Goal: Task Accomplishment & Management: Manage account settings

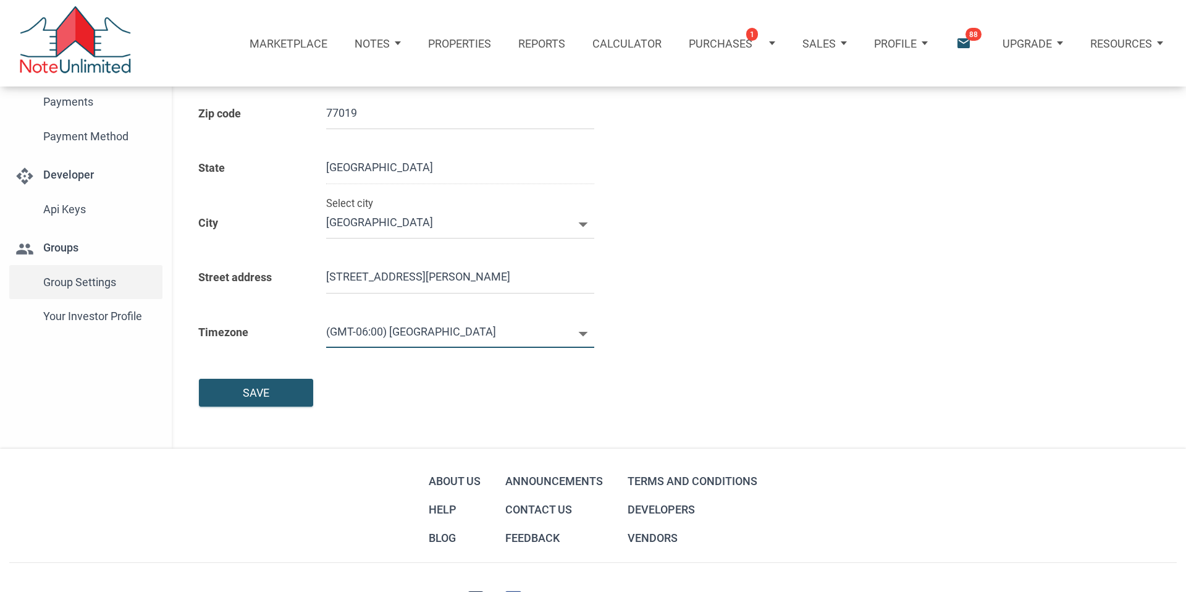
scroll to position [269, 0]
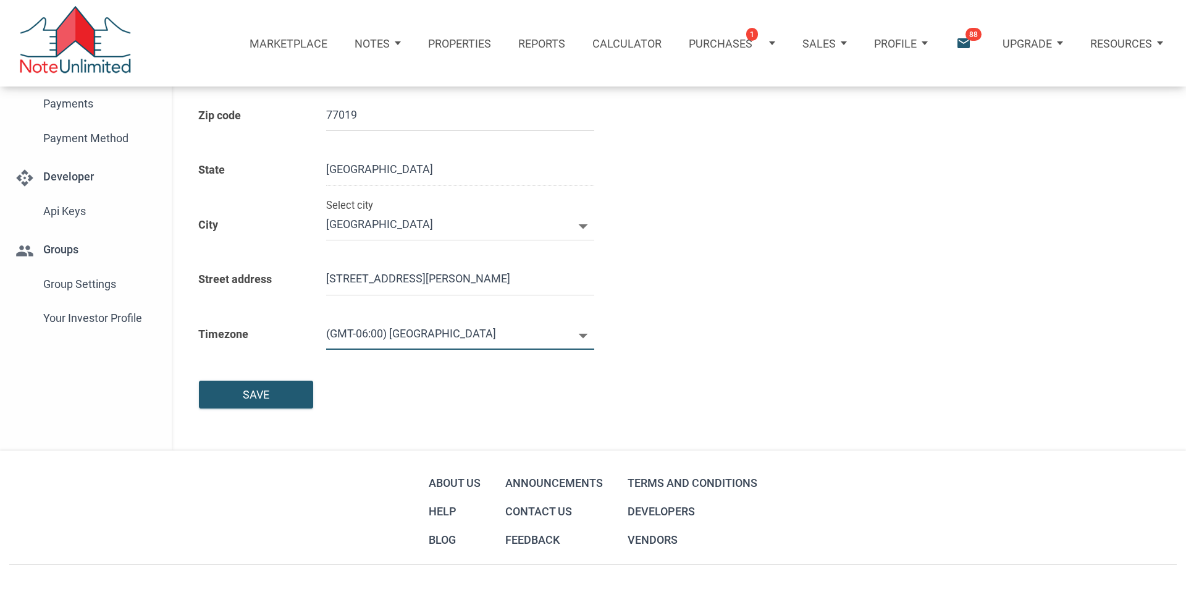
click at [91, 285] on span "Group Settings" at bounding box center [100, 284] width 114 height 22
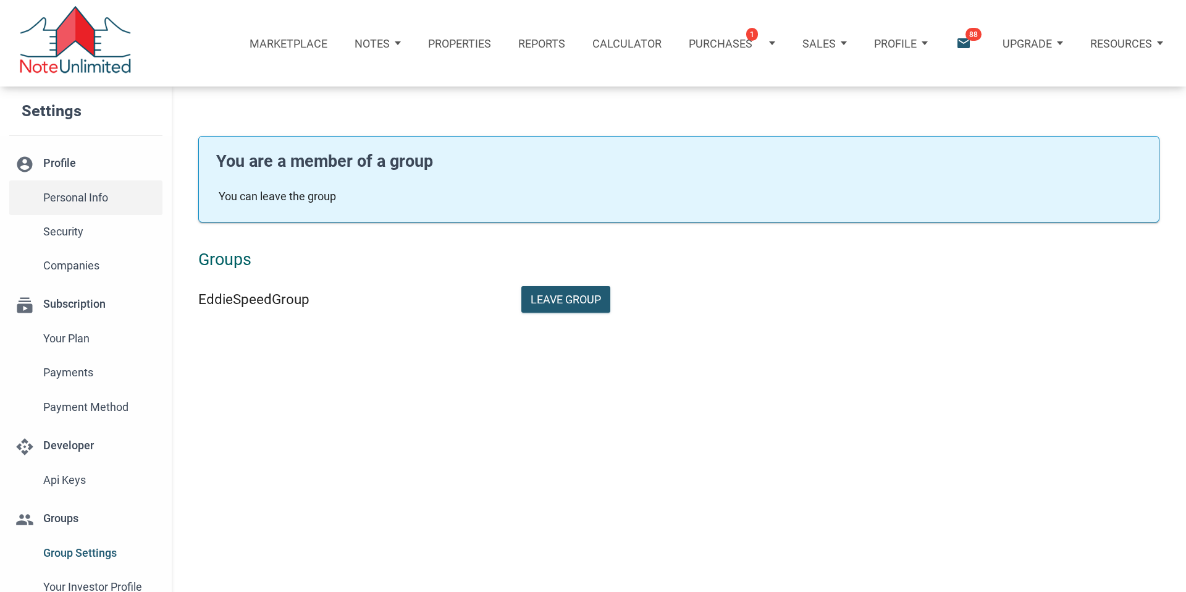
click at [86, 194] on span "Personal Info" at bounding box center [100, 198] width 114 height 22
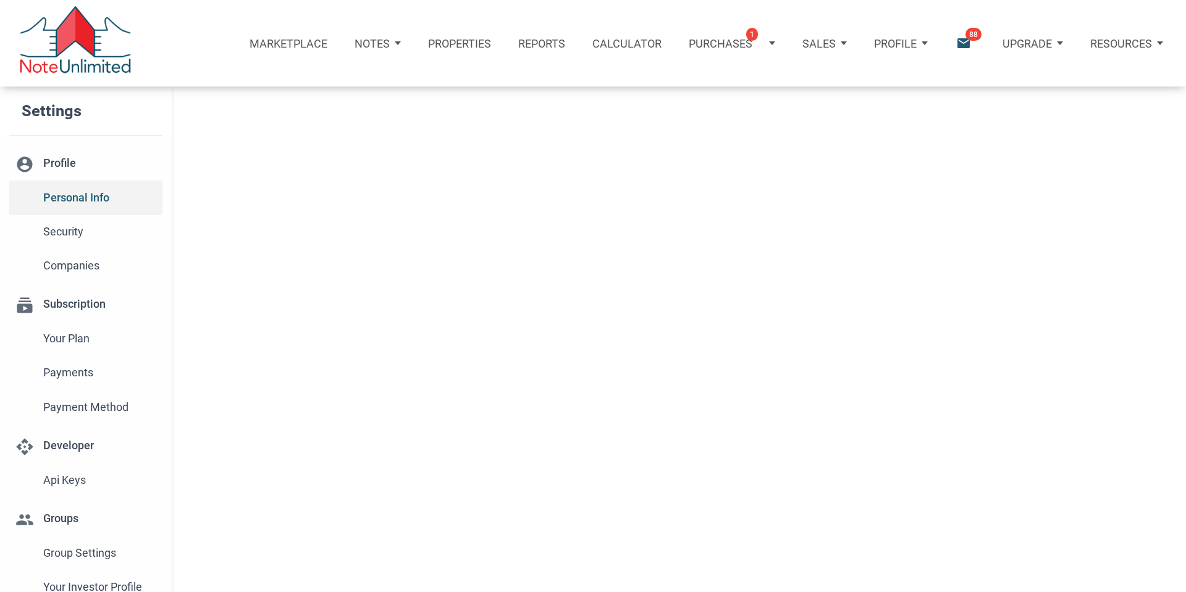
type input "[GEOGRAPHIC_DATA]"
select select
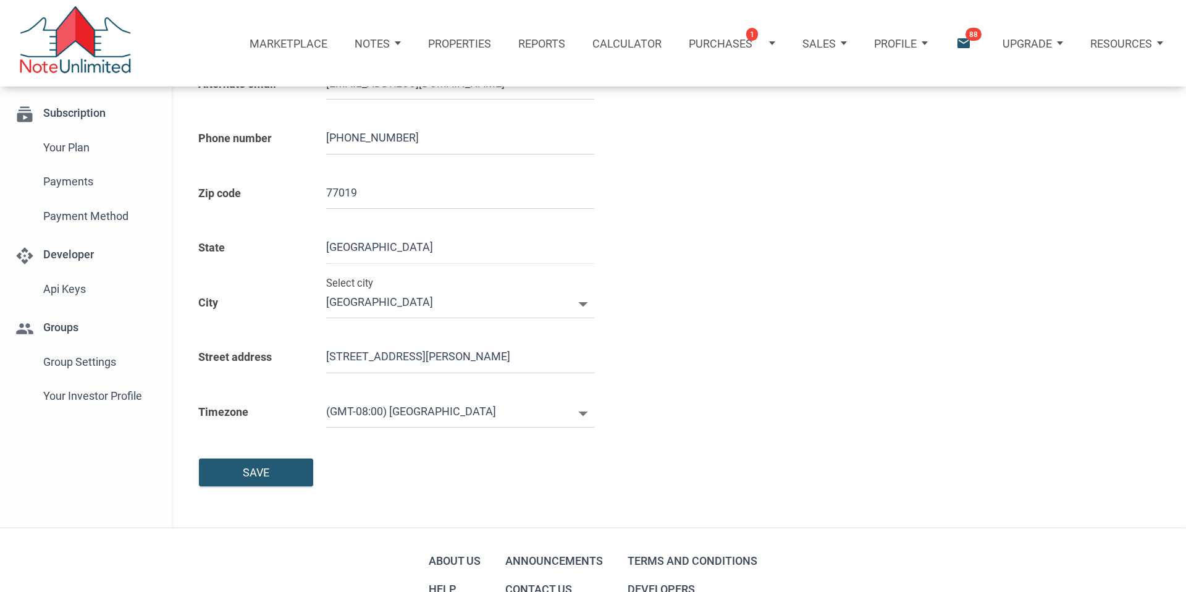
scroll to position [195, 0]
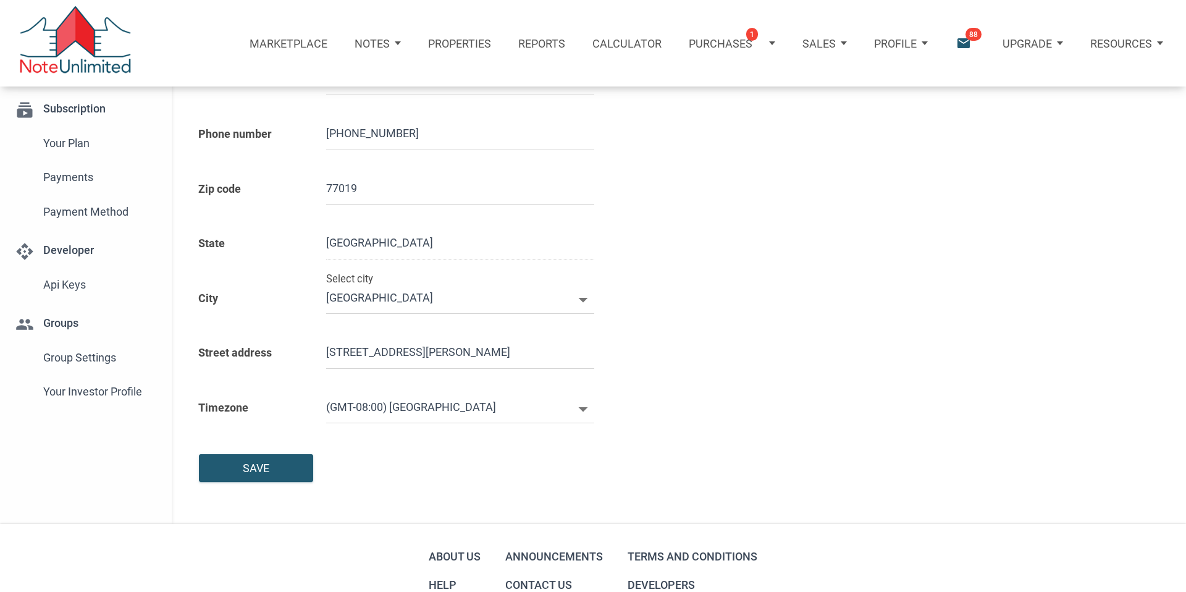
type input "7138709511"
select select
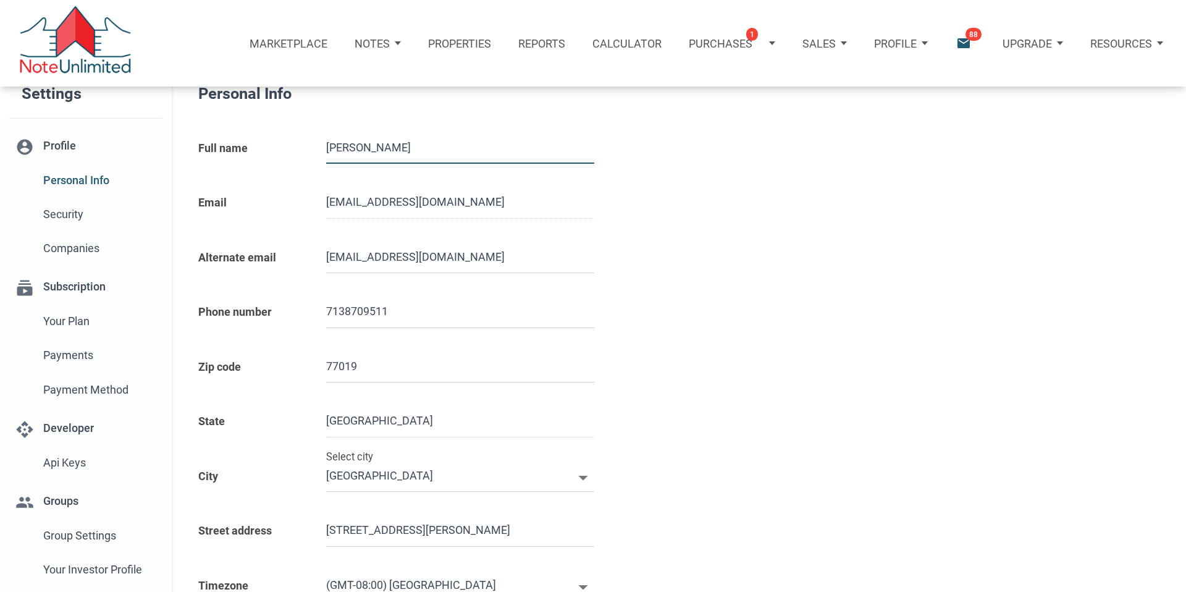
scroll to position [0, 0]
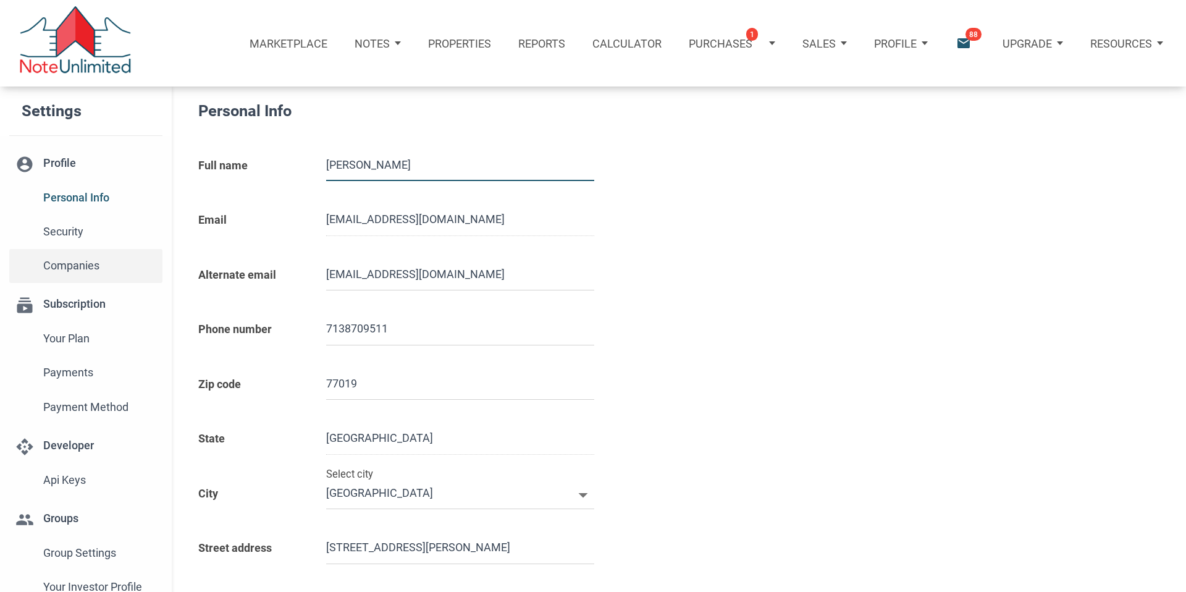
click at [84, 266] on span "Companies" at bounding box center [100, 265] width 114 height 22
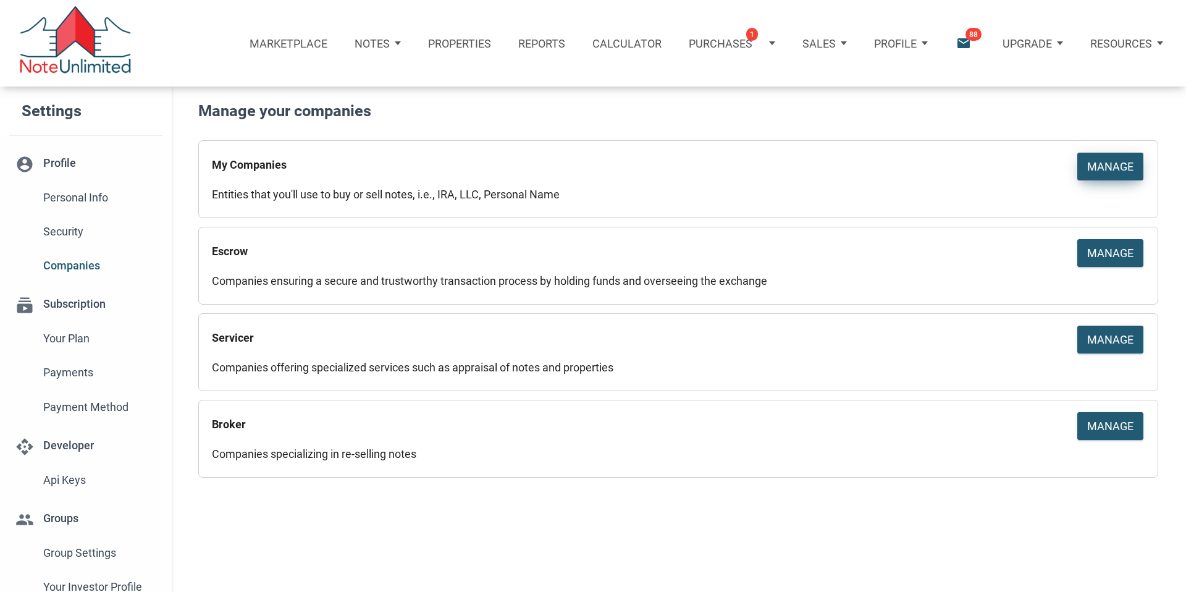
click at [1112, 164] on div "Manage" at bounding box center [1110, 166] width 46 height 17
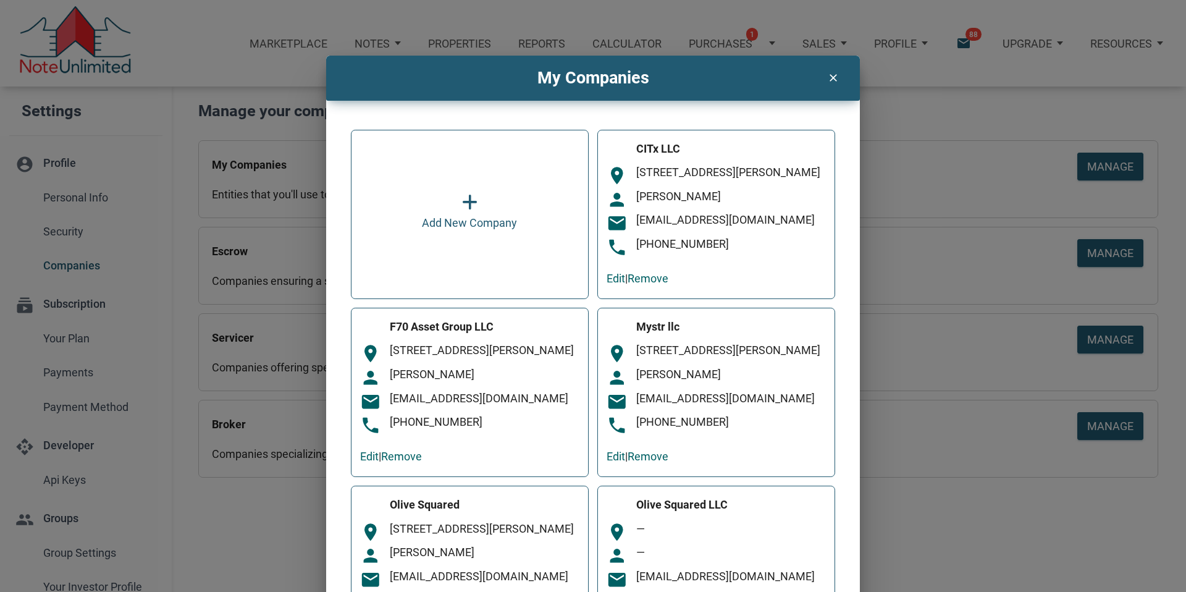
click at [510, 389] on div "person [PERSON_NAME]" at bounding box center [469, 378] width 219 height 21
click at [365, 463] on link "Edit" at bounding box center [369, 456] width 19 height 13
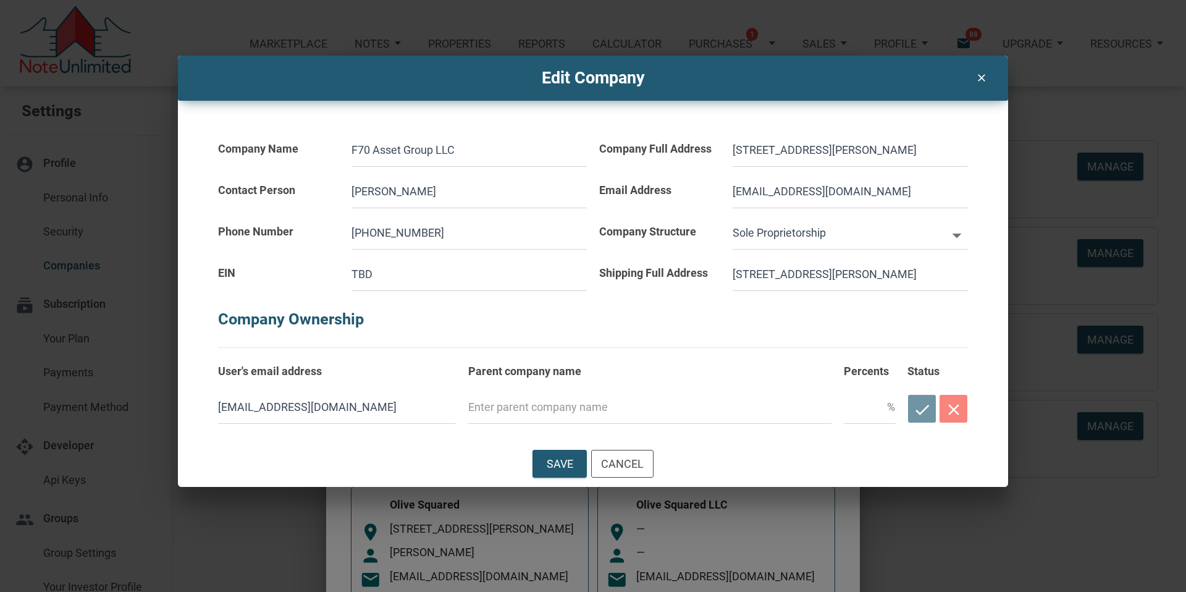
drag, startPoint x: 762, startPoint y: 191, endPoint x: 705, endPoint y: 195, distance: 56.4
click at [706, 195] on div "Email Address [EMAIL_ADDRESS][DOMAIN_NAME]" at bounding box center [783, 187] width 381 height 41
type input "F@[DOMAIN_NAME]"
select select
type input "[EMAIL_ADDRESS][DOMAIN_NAME]"
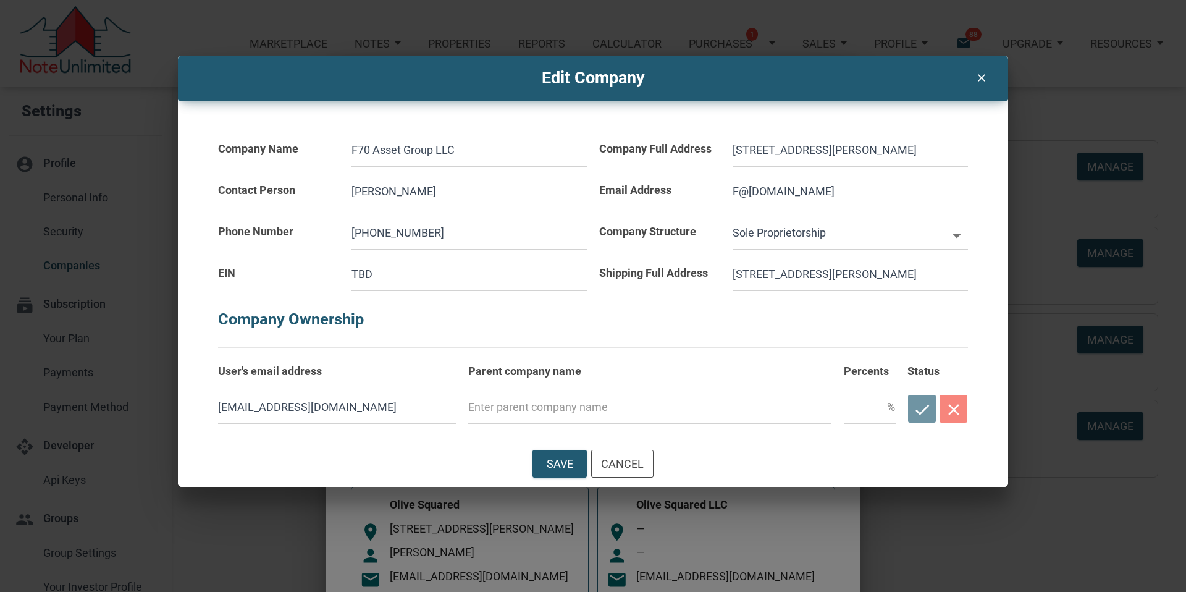
select select
type input "[EMAIL_ADDRESS][DOMAIN_NAME]"
select select
type input "[EMAIL_ADDRESS][DOMAIN_NAME]"
select select
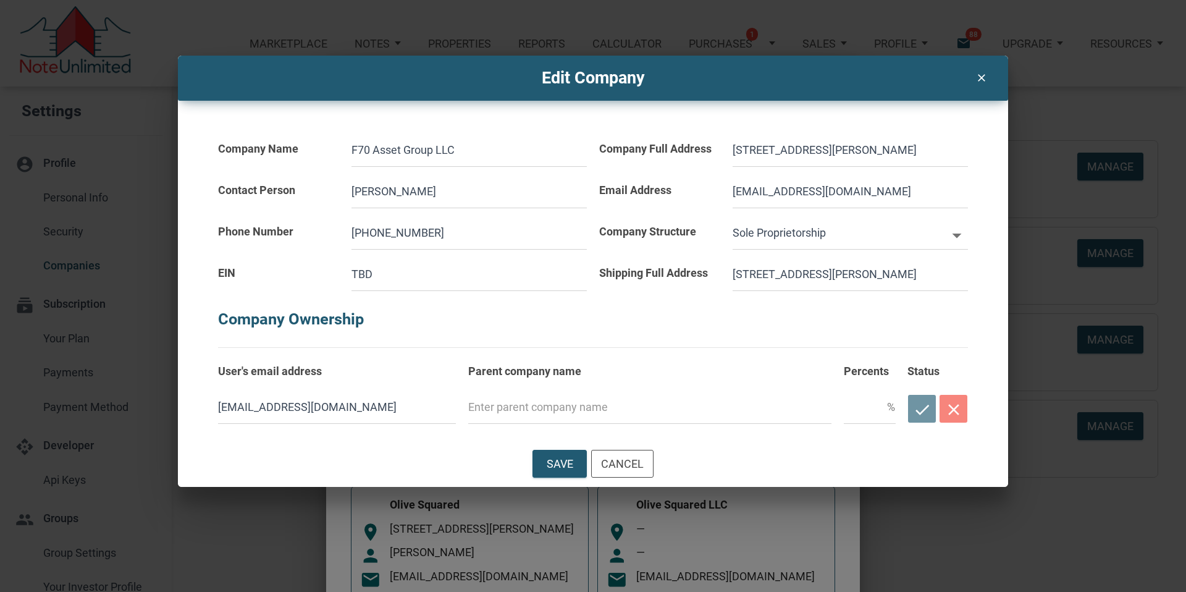
type input "[EMAIL_ADDRESS][DOMAIN_NAME]"
select select
type input "[EMAIL_ADDRESS][DOMAIN_NAME]"
select select
type input "[EMAIL_ADDRESS][DOMAIN_NAME]"
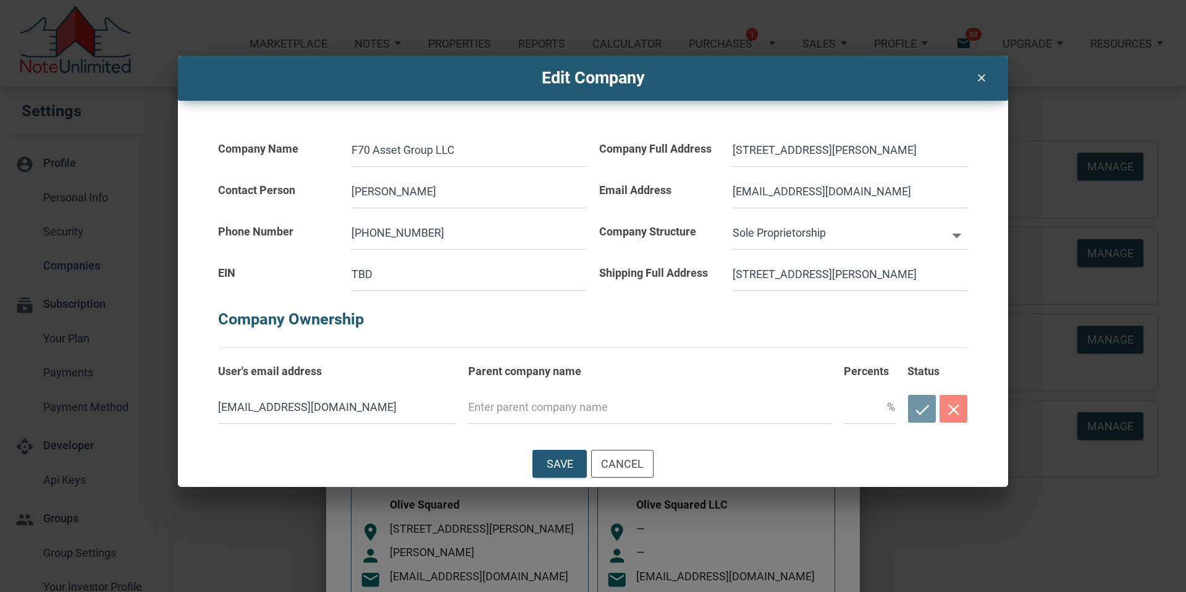
select select
type input "[EMAIL_ADDRESS][DOMAIN_NAME]"
select select
type input "[EMAIL_ADDRESS][DOMAIN_NAME]"
drag, startPoint x: 731, startPoint y: 306, endPoint x: 763, endPoint y: 306, distance: 31.5
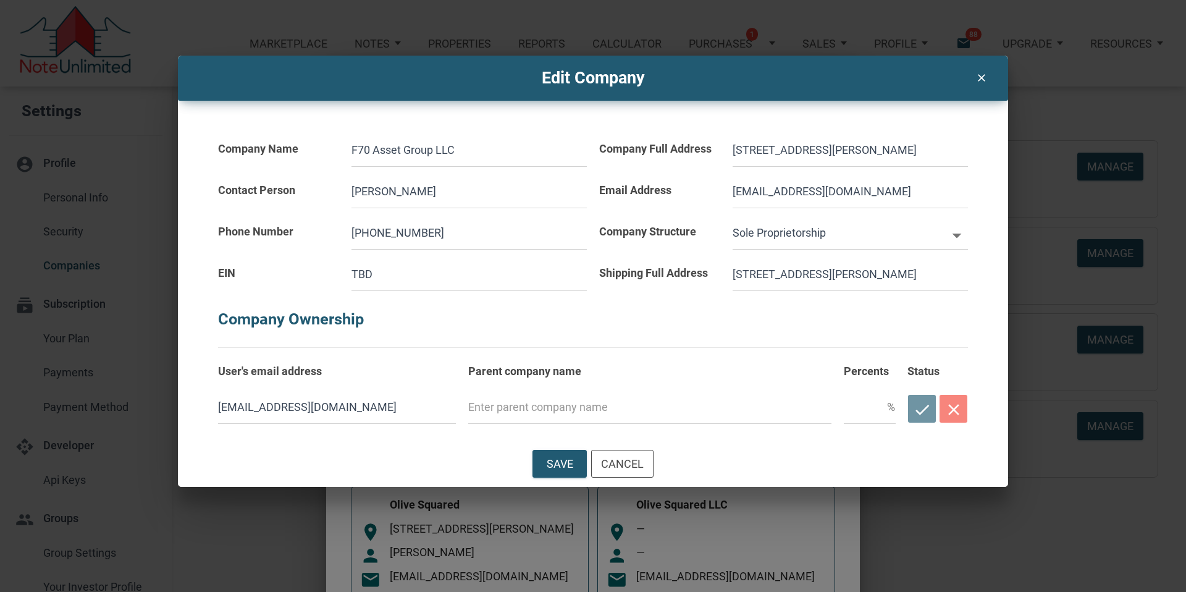
click at [731, 306] on h5 "Company Ownership" at bounding box center [593, 313] width 750 height 44
drag, startPoint x: 384, startPoint y: 271, endPoint x: 334, endPoint y: 275, distance: 50.2
click at [334, 275] on div "EIN TBD" at bounding box center [402, 270] width 381 height 41
type input "3"
select select
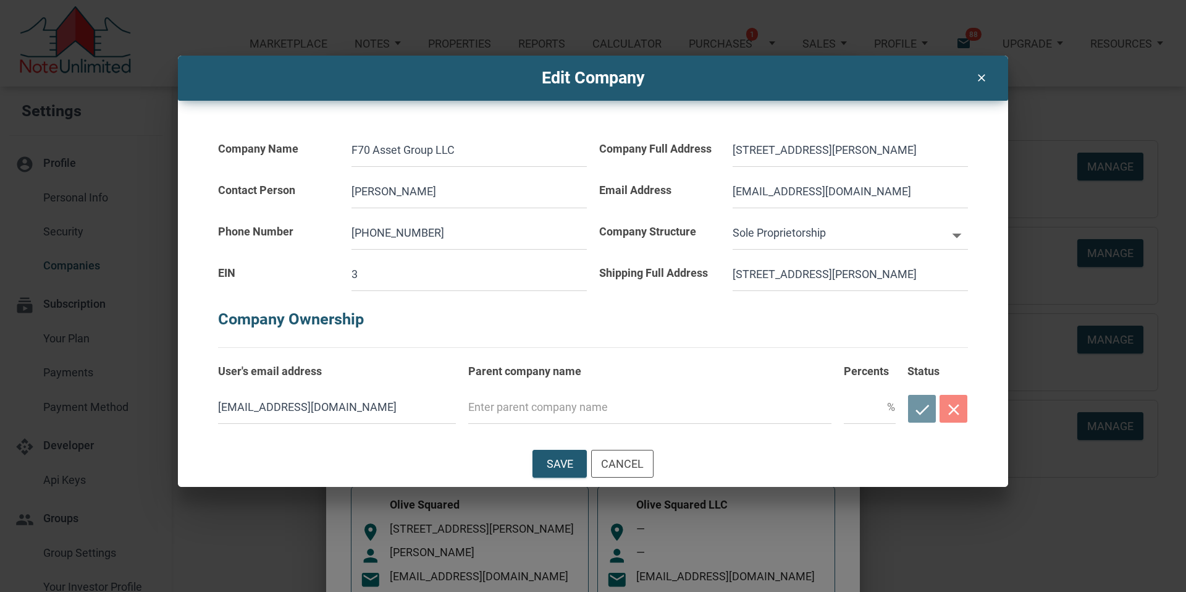
type input "39"
select select
type input "394"
select select
type input "3944"
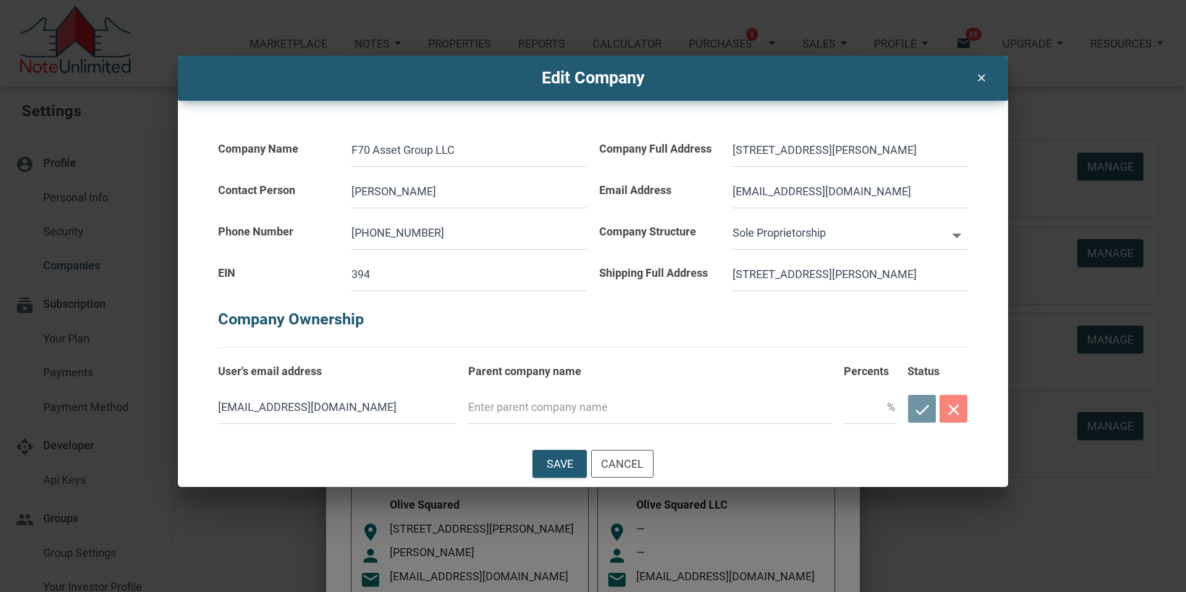
select select
type input "39448"
select select
type input "394480"
select select
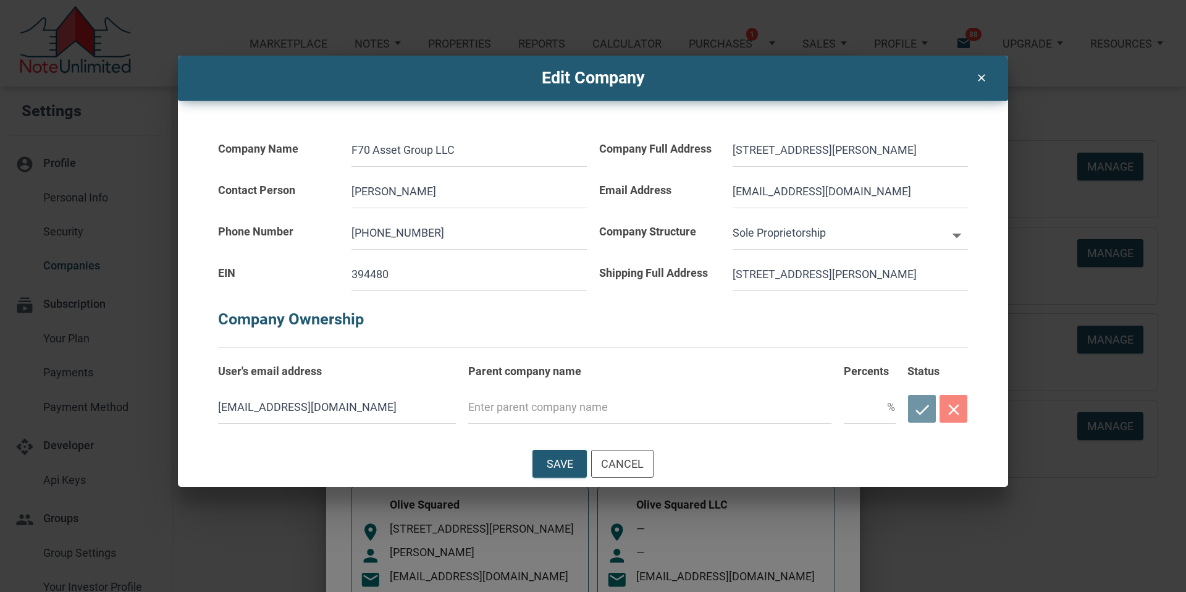
type input "3944809"
select select
type input "39448092"
select select
type input "394480928"
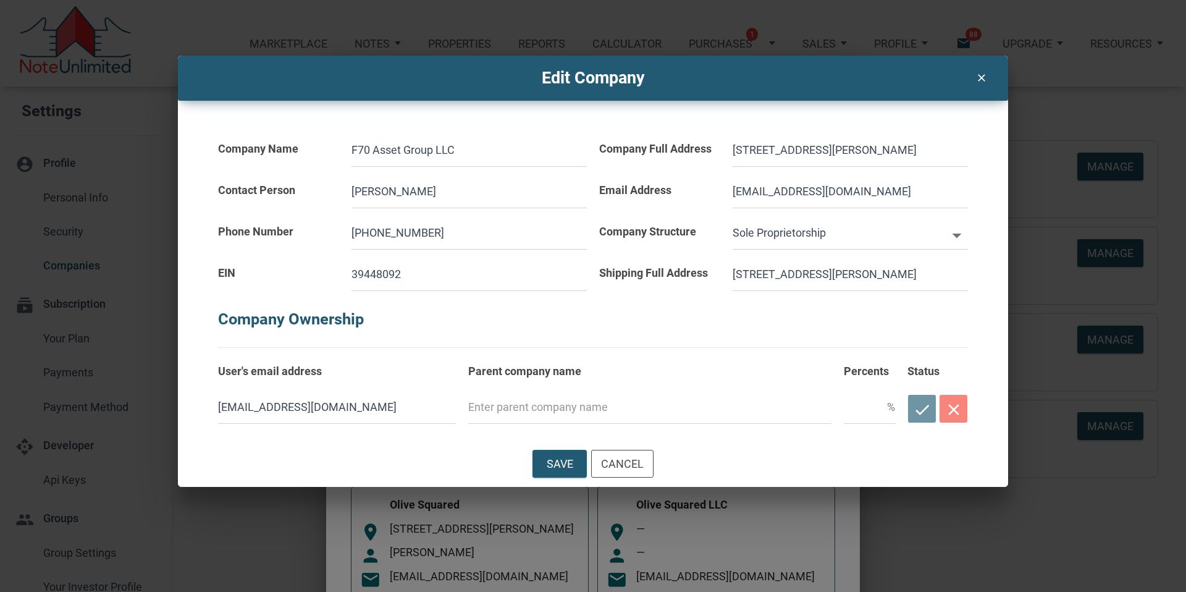
select select
type input "394480928"
drag, startPoint x: 251, startPoint y: 406, endPoint x: 196, endPoint y: 408, distance: 55.6
click at [196, 408] on div "Company Name F70 Asset Group LLC Contact Person [PERSON_NAME] Phone Number [PHO…" at bounding box center [593, 263] width 802 height 325
type input "[EMAIL_ADDRESS][DOMAIN_NAME]"
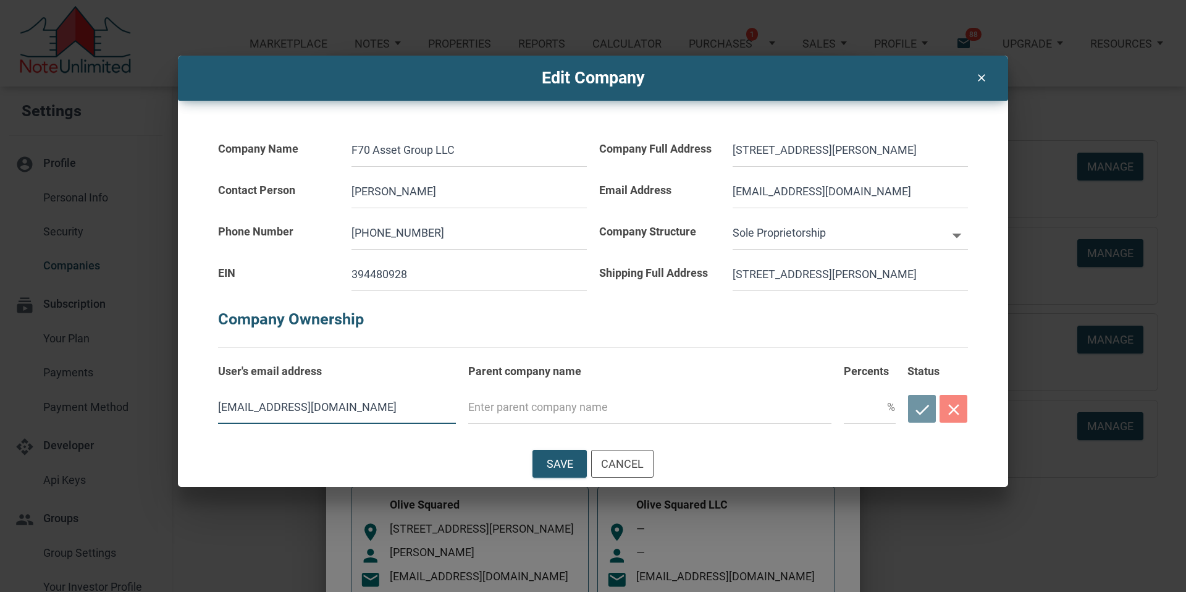
click at [855, 458] on div "Save Cancel" at bounding box center [593, 463] width 830 height 46
click at [563, 463] on div "Save" at bounding box center [560, 463] width 27 height 17
select select
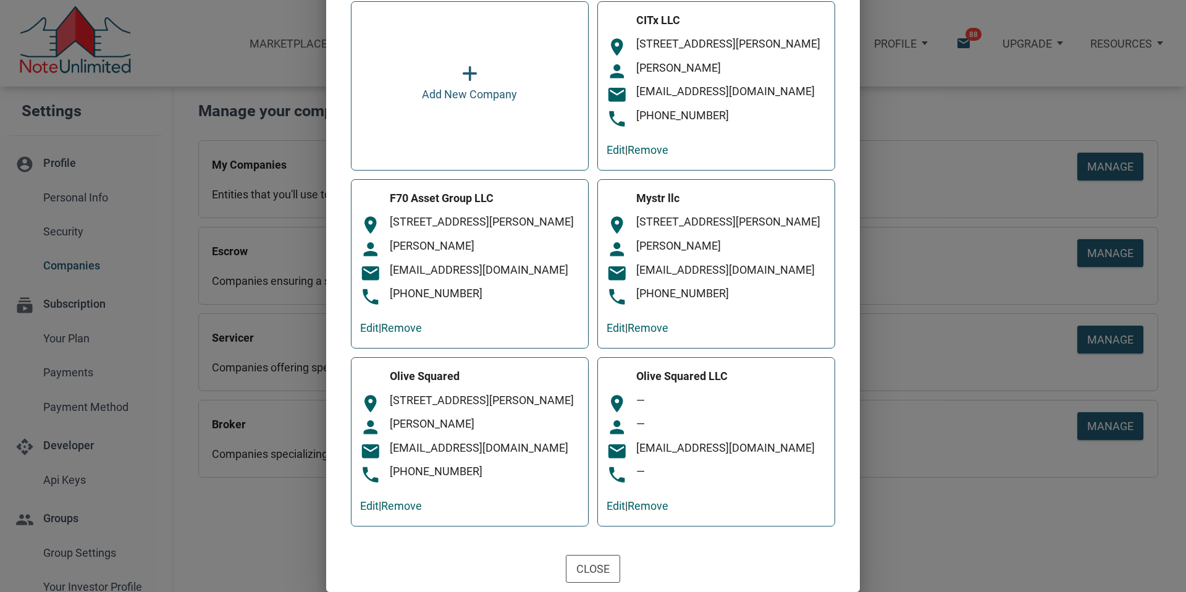
scroll to position [149, 0]
click at [660, 507] on link "Remove" at bounding box center [648, 505] width 41 height 13
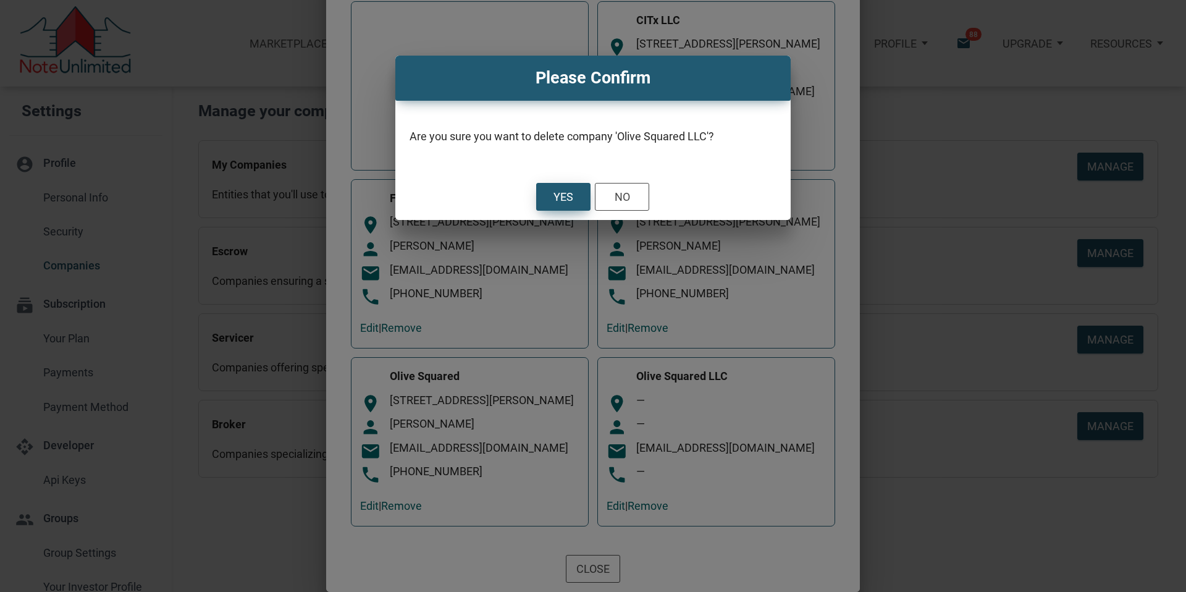
click at [557, 195] on div "Yes" at bounding box center [563, 196] width 20 height 17
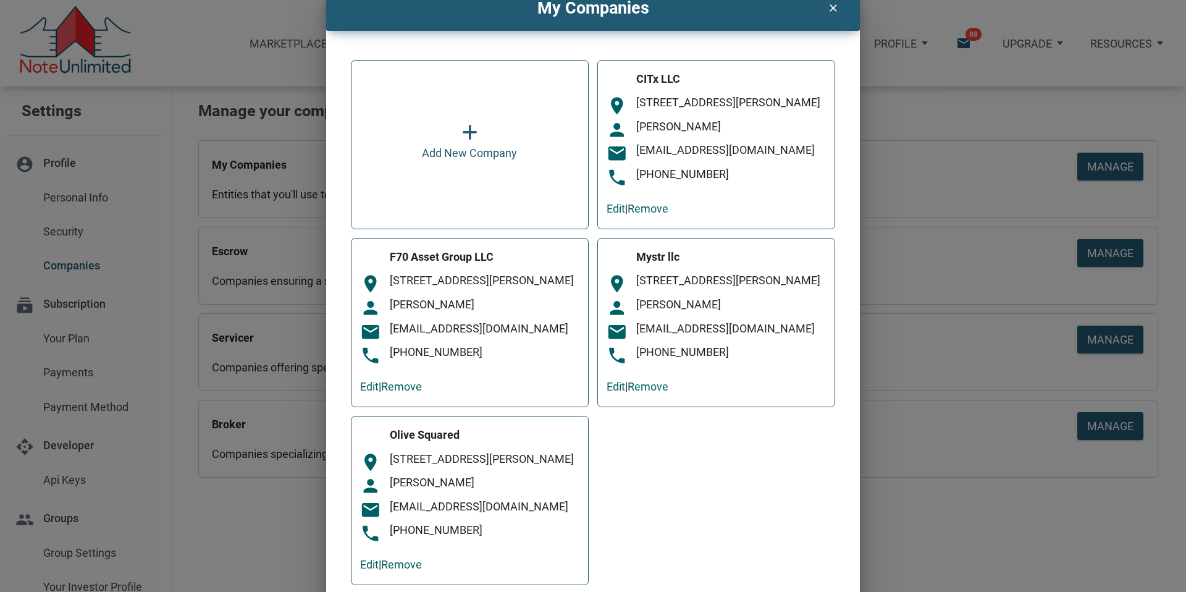
scroll to position [0, 0]
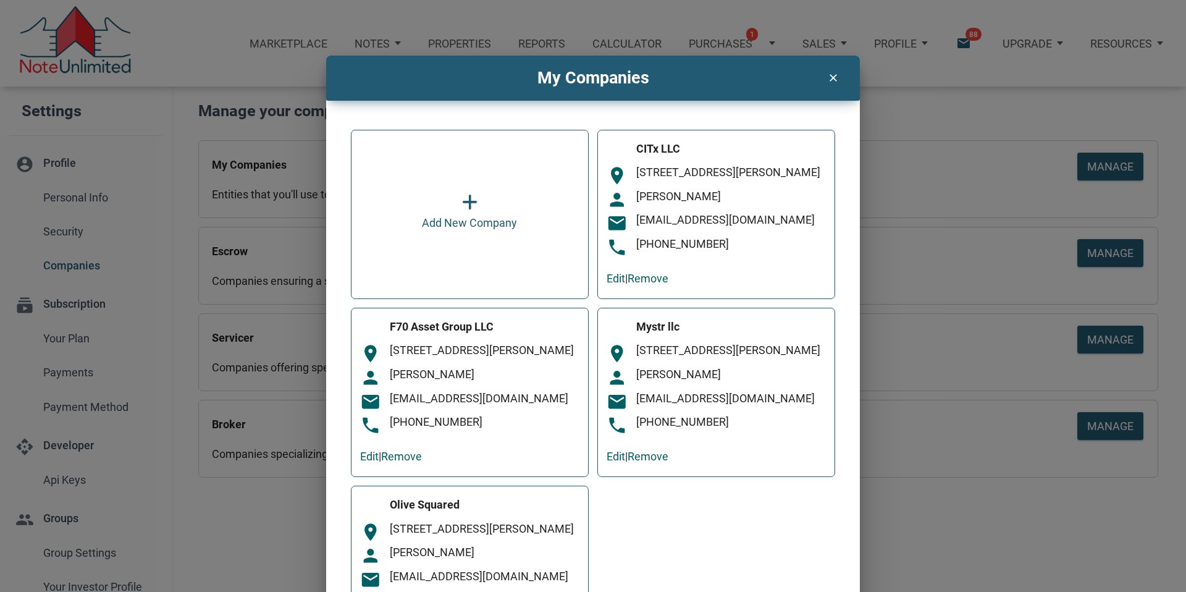
click at [834, 75] on icon "clear" at bounding box center [832, 75] width 15 height 17
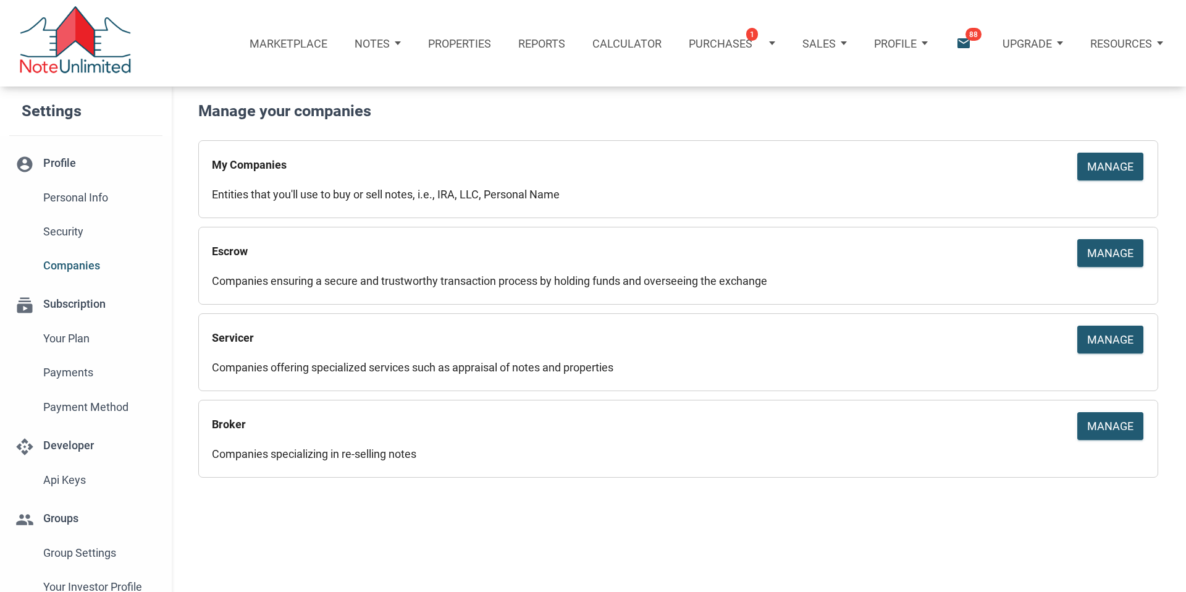
click at [966, 41] on icon "email" at bounding box center [963, 43] width 17 height 17
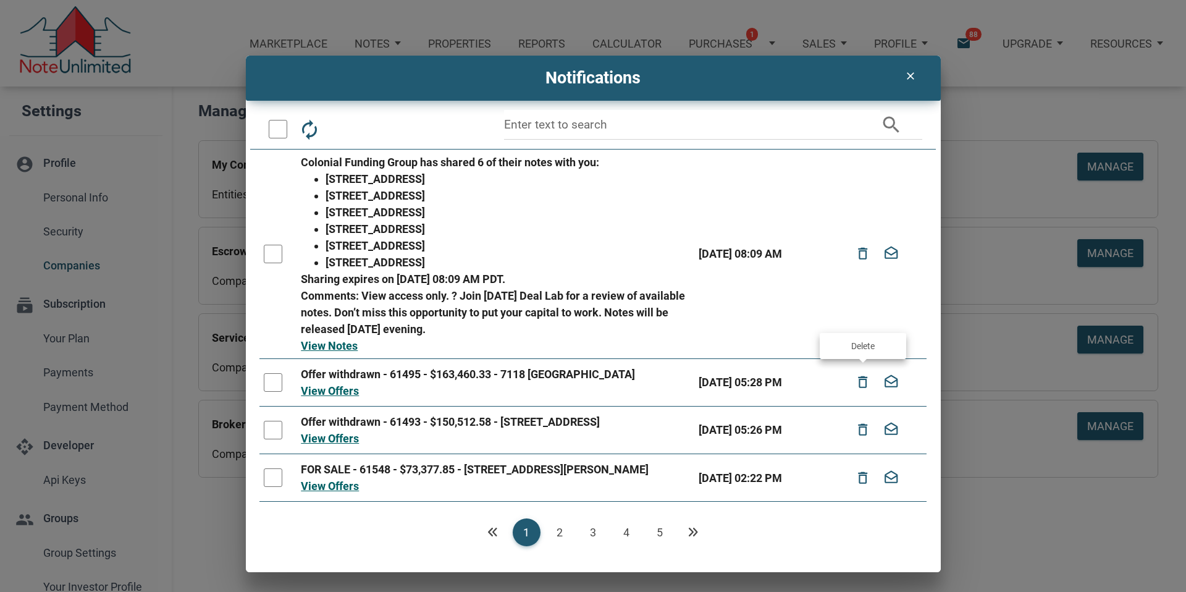
click at [862, 384] on icon "delete_outline" at bounding box center [862, 382] width 15 height 27
click at [863, 384] on div "Loading" at bounding box center [593, 296] width 1186 height 592
click at [863, 382] on icon "delete_outline" at bounding box center [862, 382] width 15 height 27
click at [348, 392] on link "View Offers" at bounding box center [330, 390] width 58 height 13
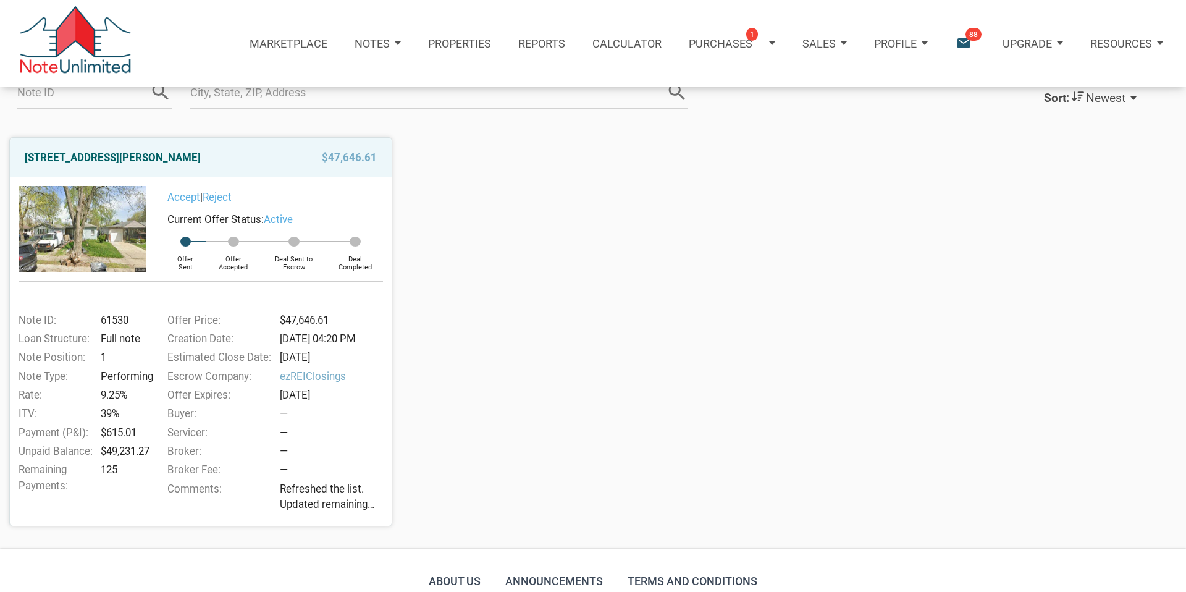
scroll to position [134, 0]
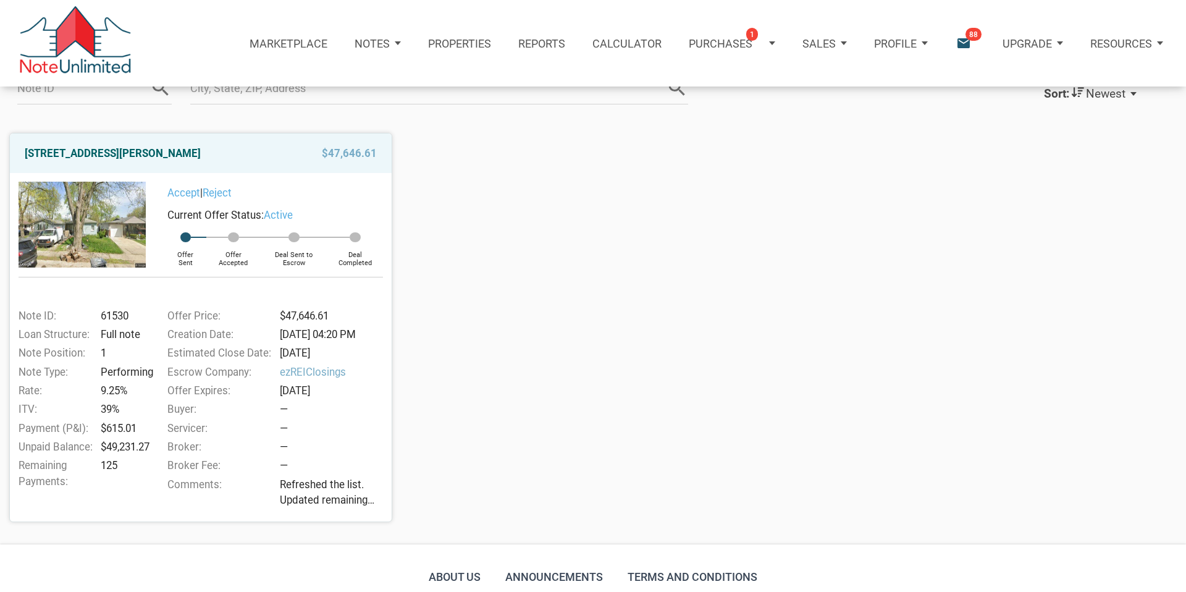
click at [957, 42] on icon "email" at bounding box center [963, 43] width 17 height 17
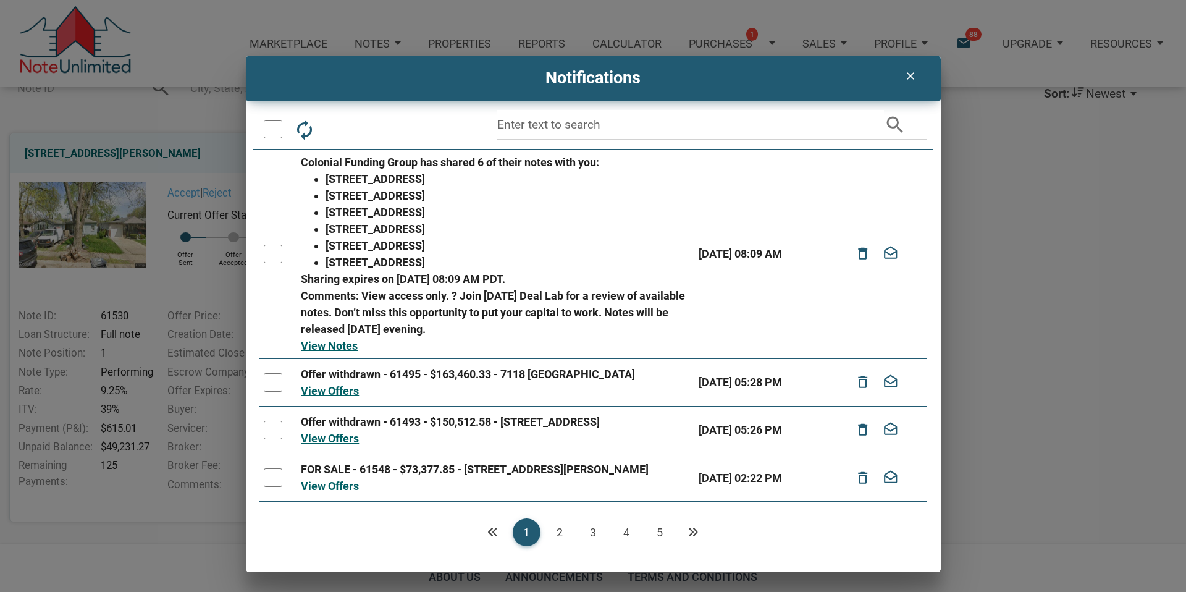
click at [565, 528] on link "2" at bounding box center [560, 532] width 28 height 28
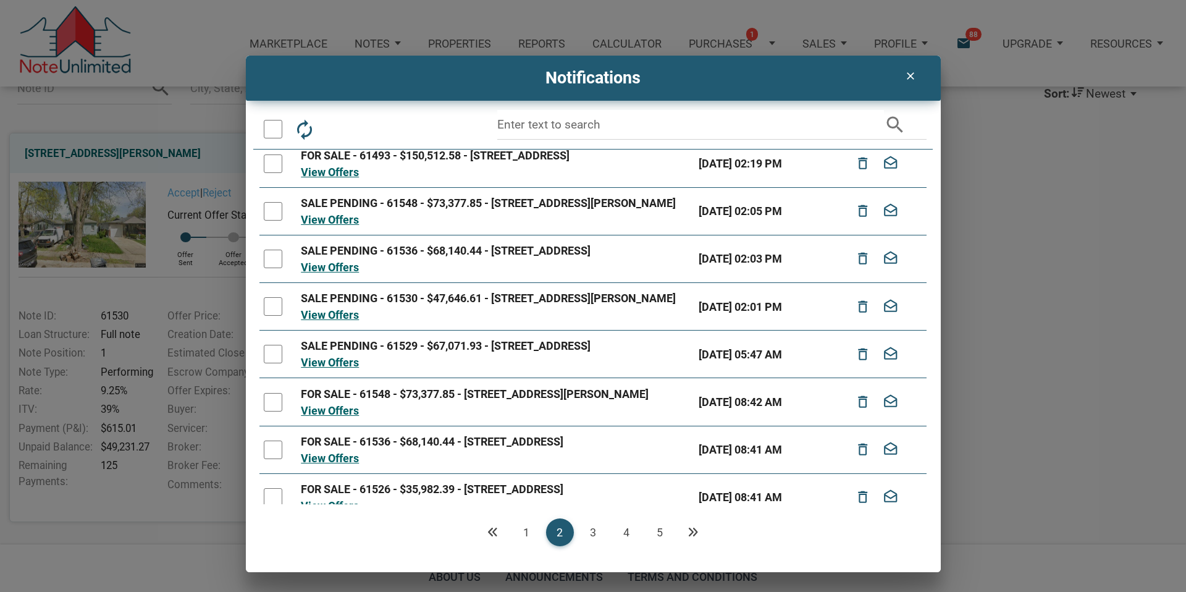
scroll to position [0, 0]
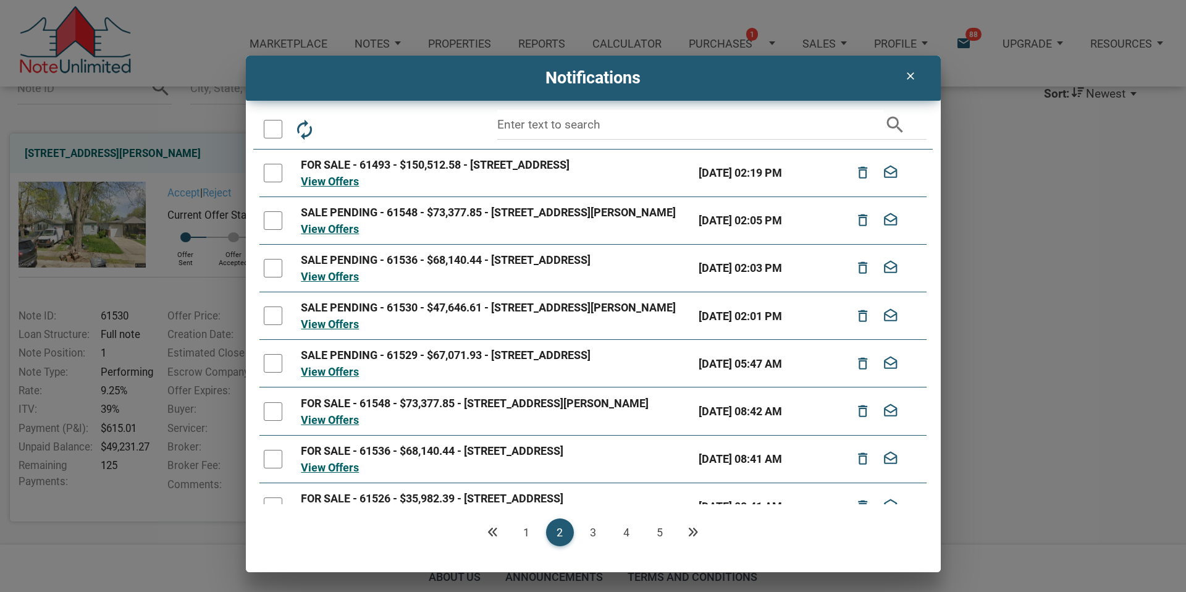
click at [591, 529] on link "3" at bounding box center [593, 532] width 28 height 28
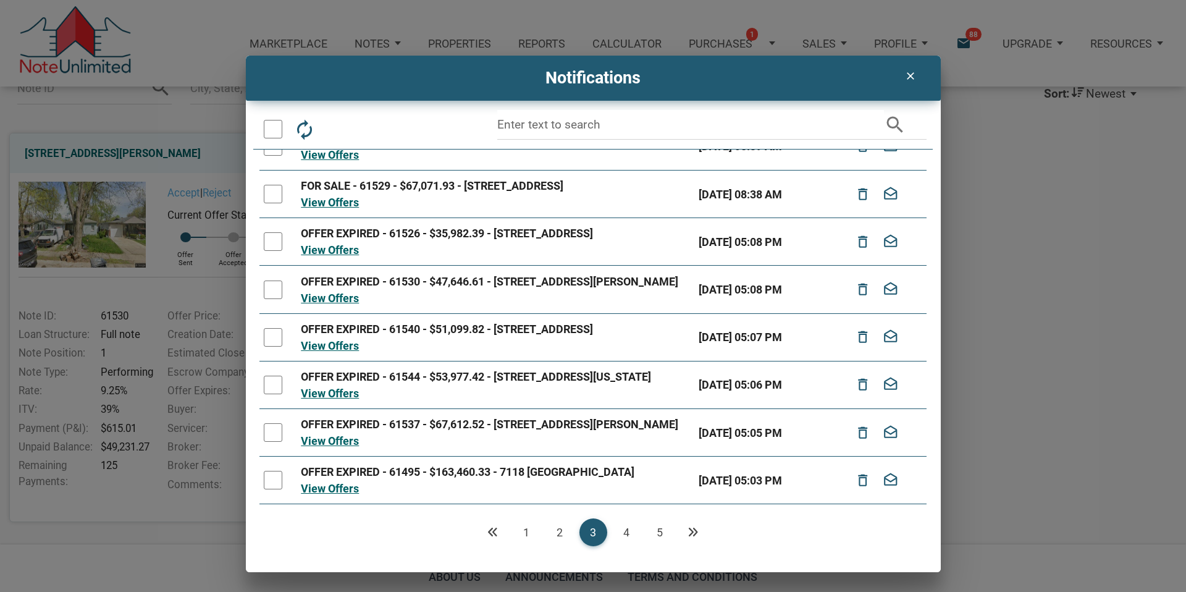
scroll to position [190, 0]
click at [623, 531] on link "4" at bounding box center [627, 532] width 28 height 28
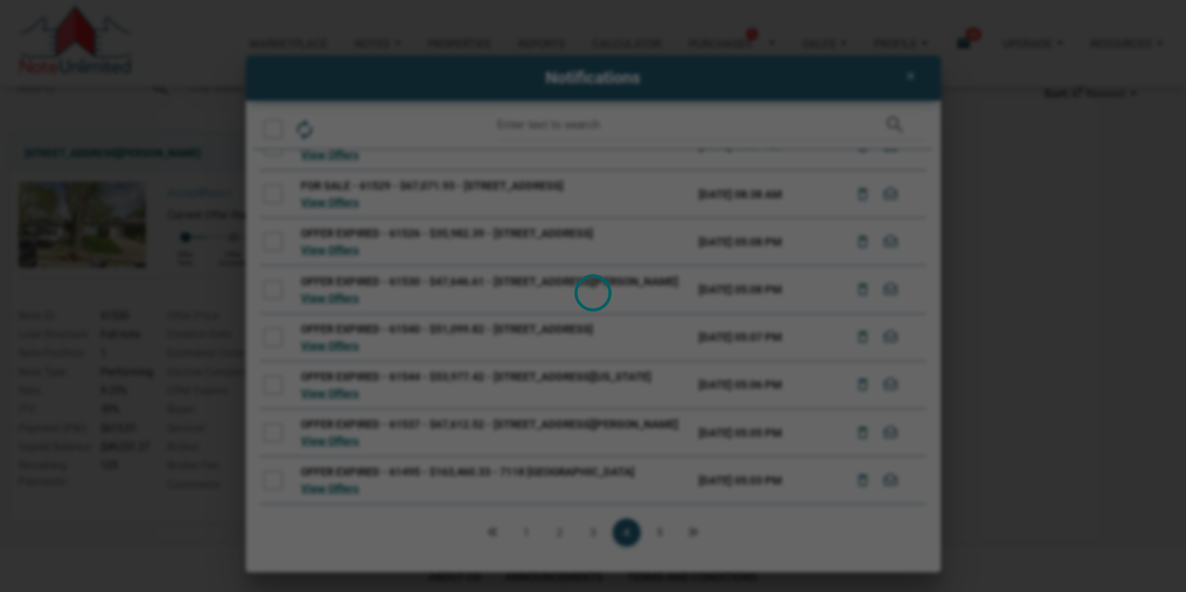
scroll to position [0, 0]
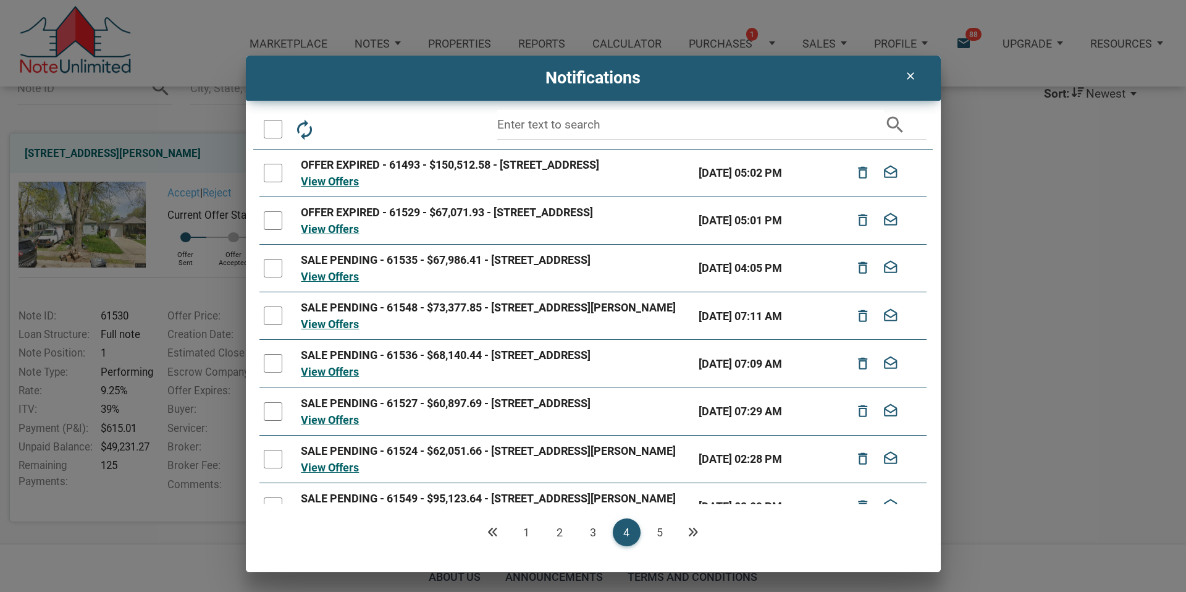
click at [523, 529] on link "1" at bounding box center [527, 532] width 28 height 28
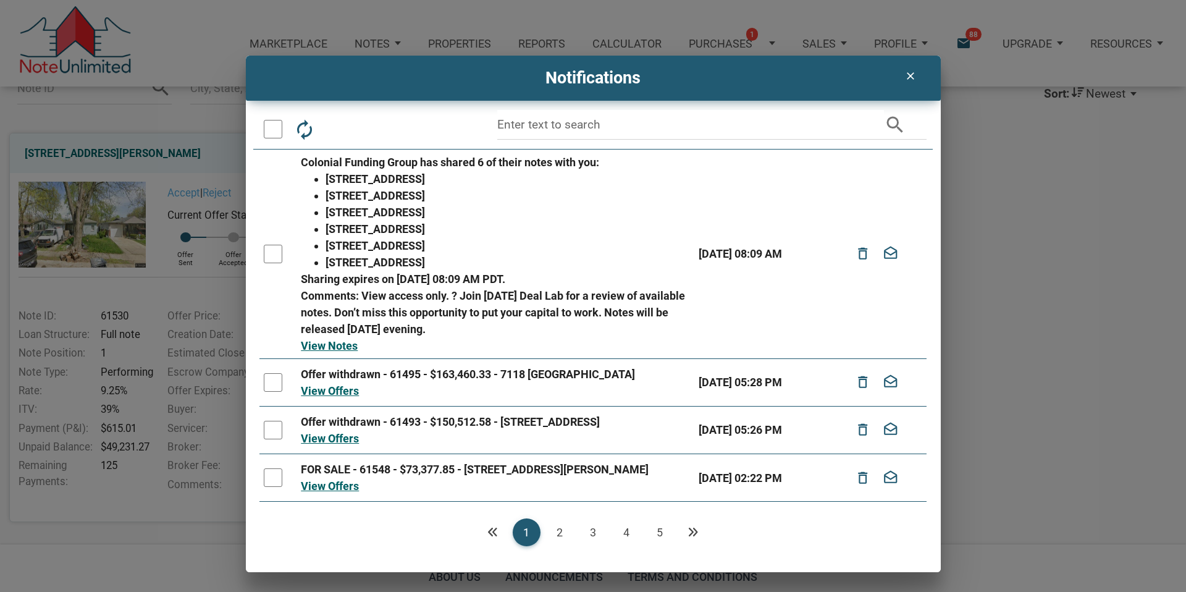
click at [909, 74] on icon "clear" at bounding box center [910, 76] width 15 height 12
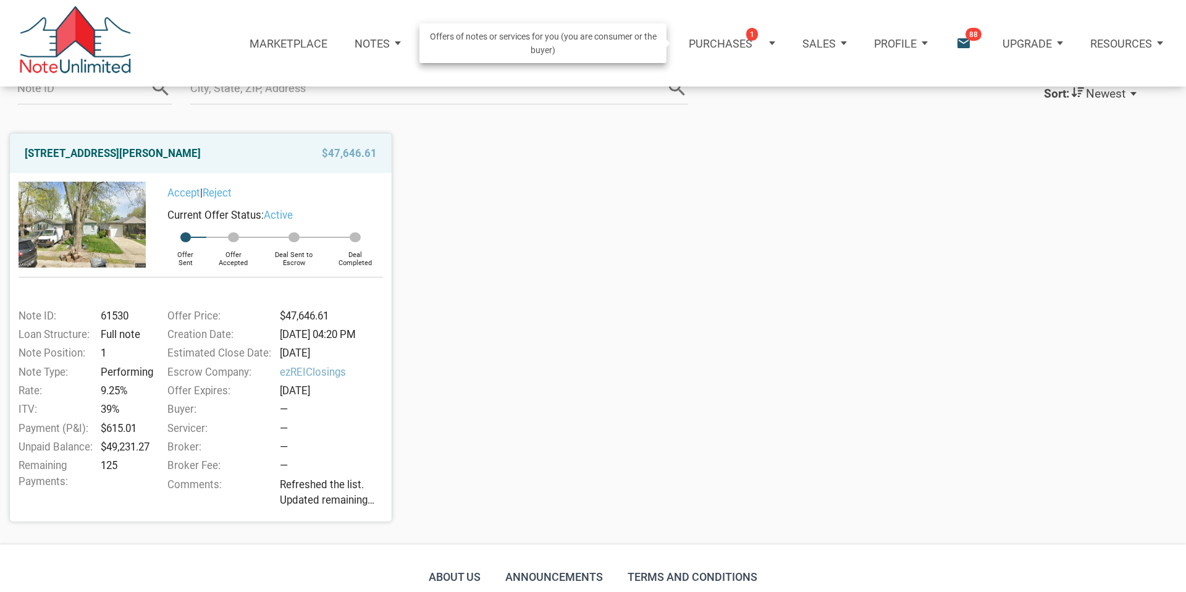
click at [720, 46] on p "Purchases" at bounding box center [721, 43] width 64 height 13
click at [672, 85] on link "Note Offers 1" at bounding box center [715, 82] width 142 height 28
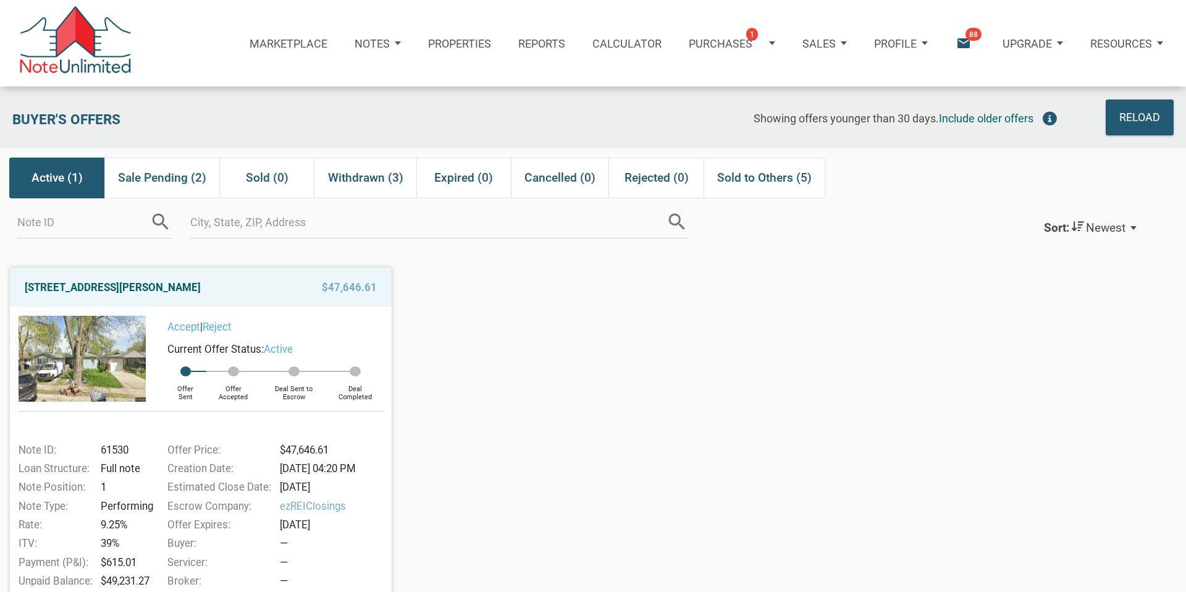
click at [61, 176] on span "Active (1)" at bounding box center [57, 178] width 51 height 22
click at [159, 178] on span "Sale Pending (2)" at bounding box center [162, 178] width 88 height 22
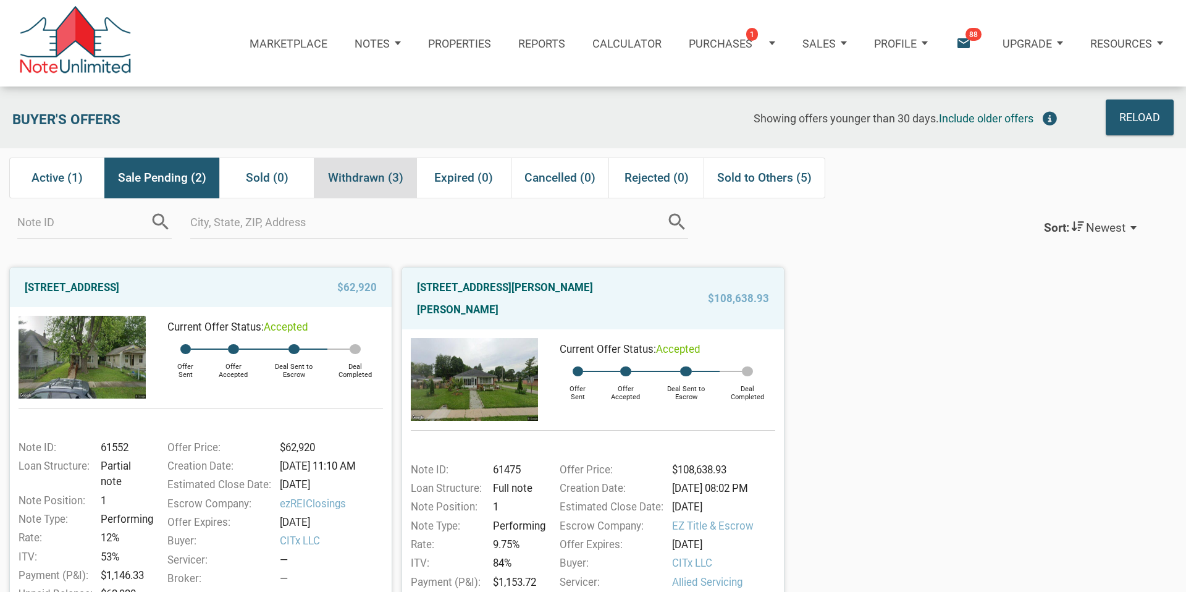
click at [353, 180] on span "Withdrawn (3)" at bounding box center [365, 178] width 75 height 22
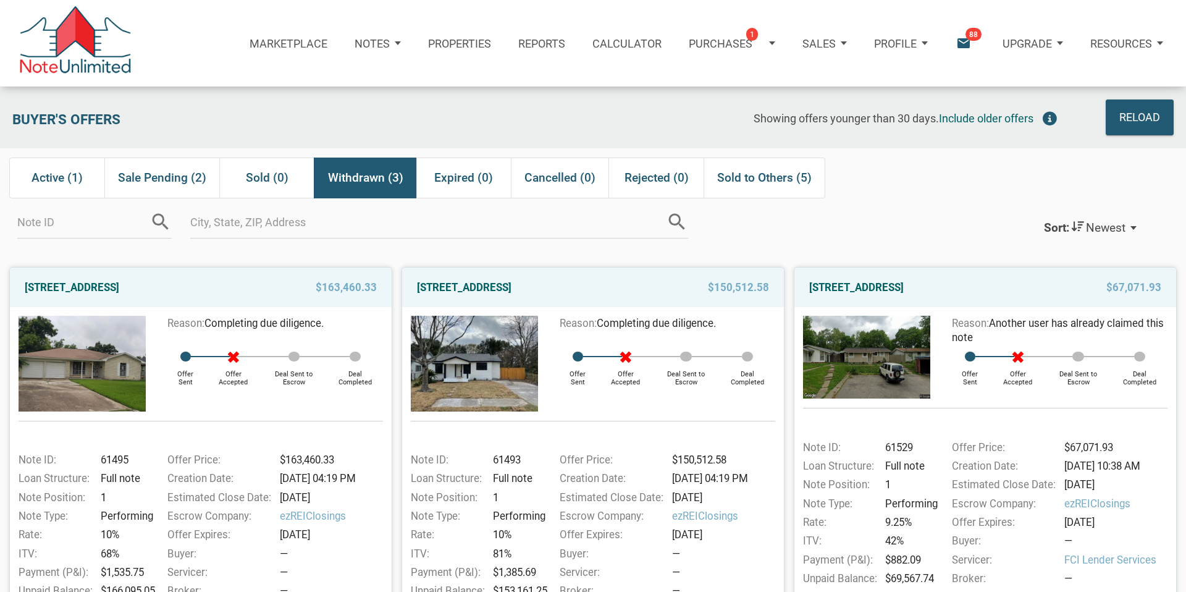
click at [377, 43] on p "Notes" at bounding box center [372, 43] width 35 height 13
click at [305, 82] on link "Dashboard" at bounding box center [340, 82] width 142 height 28
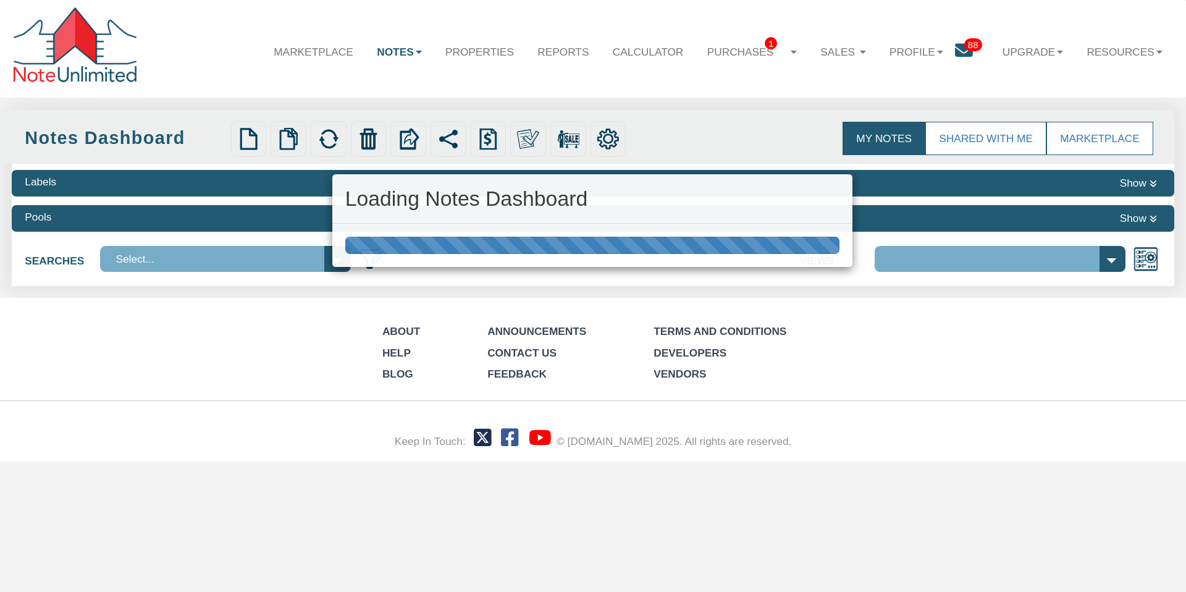
select select "316"
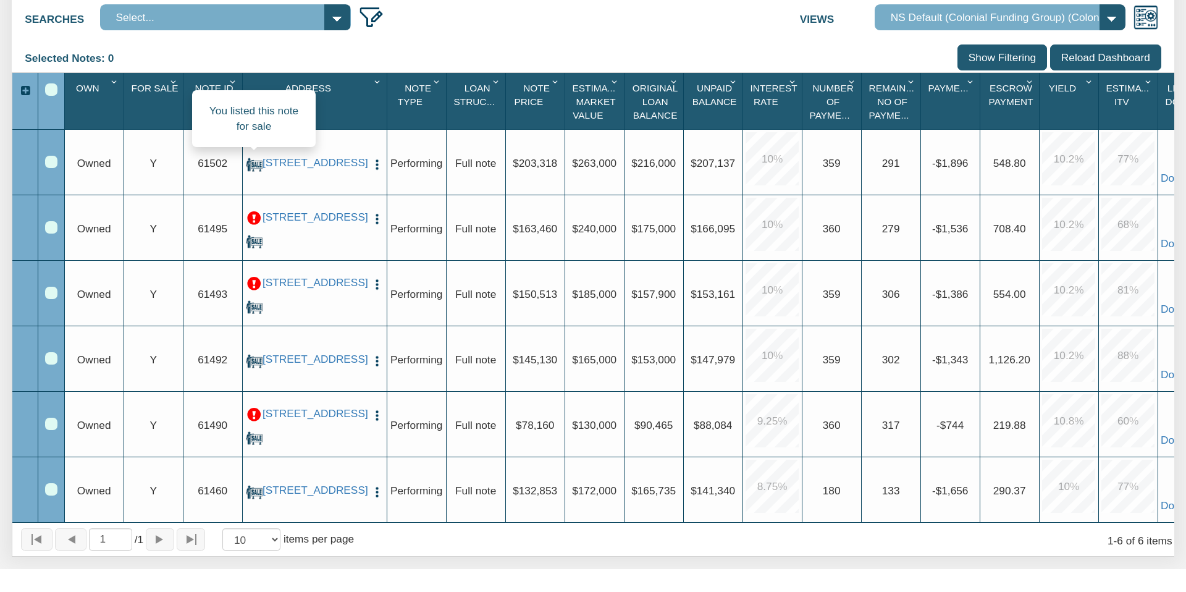
scroll to position [240, 0]
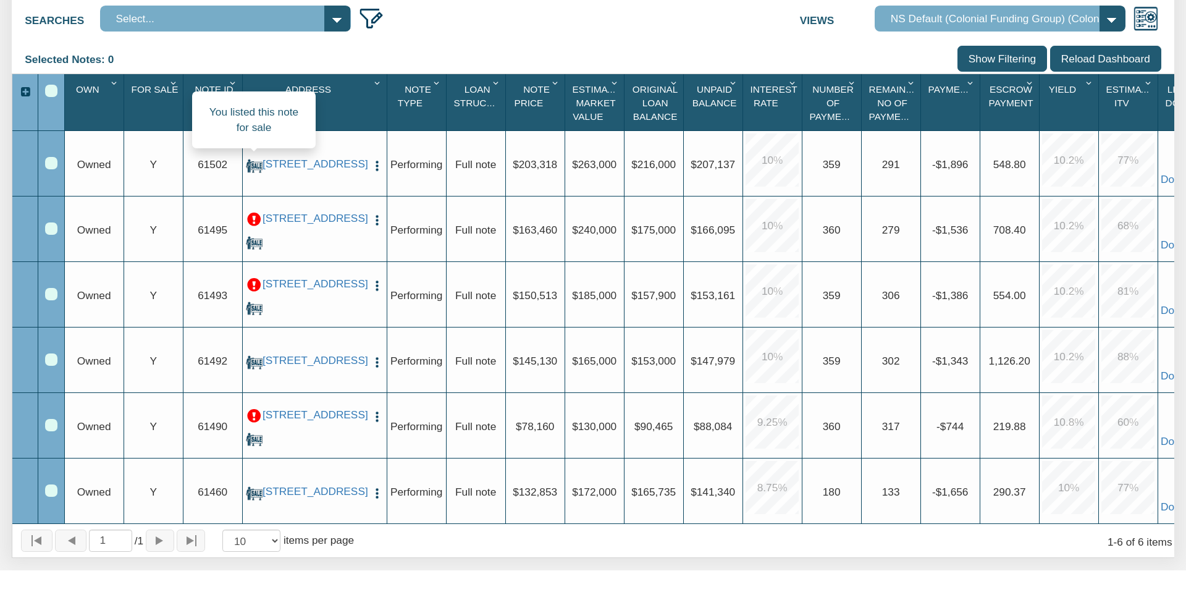
click at [251, 161] on img at bounding box center [254, 166] width 17 height 17
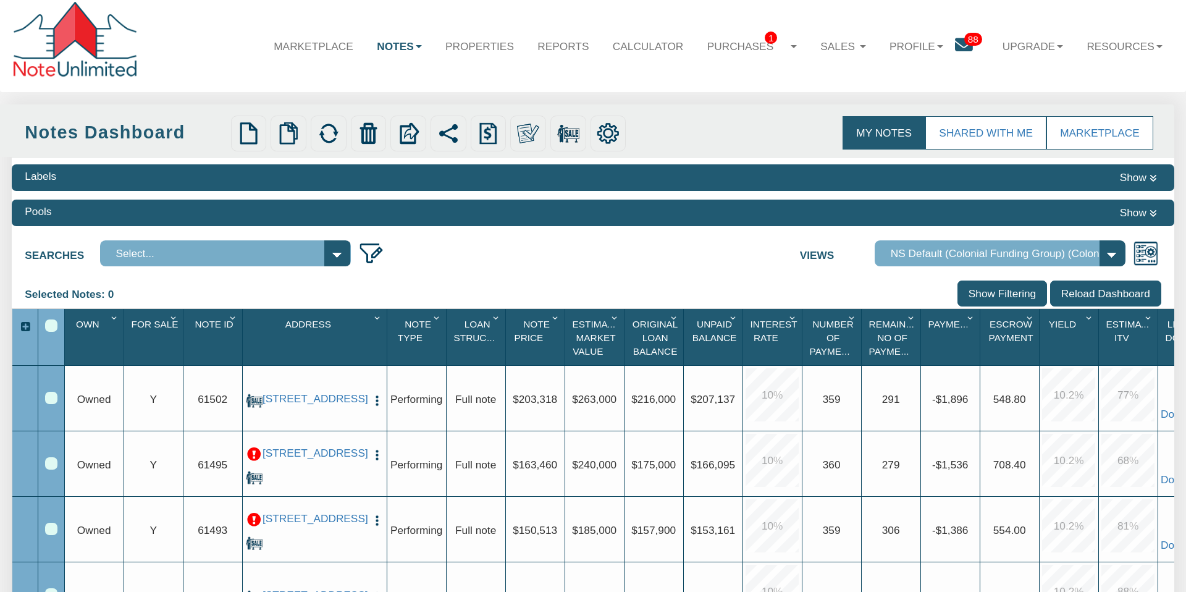
scroll to position [0, 0]
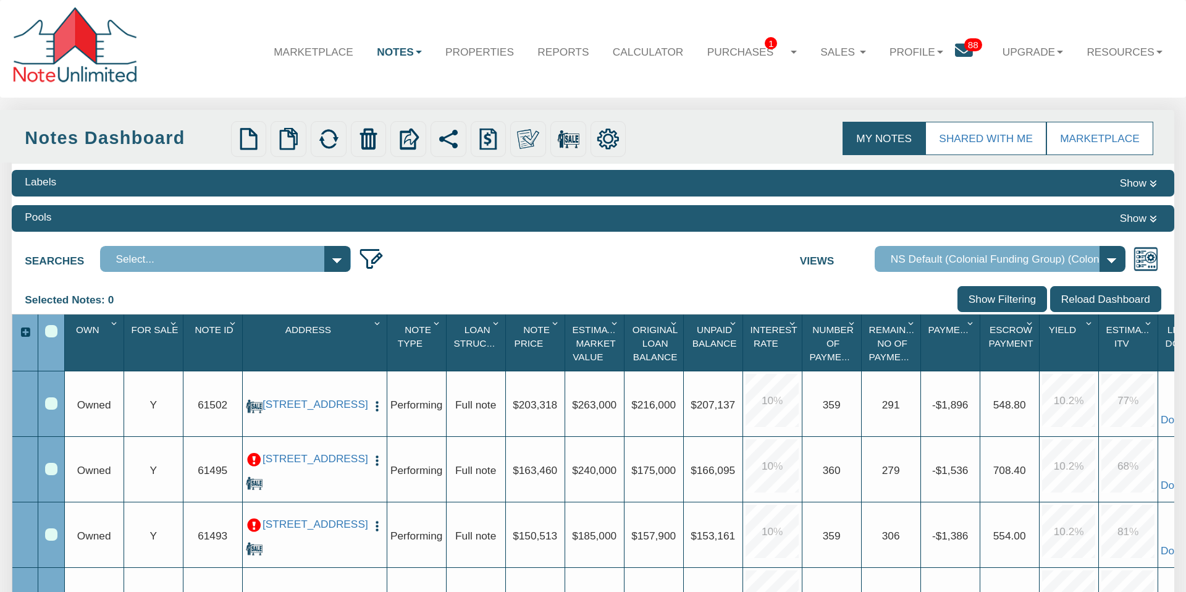
click at [333, 255] on select "Select..." at bounding box center [225, 259] width 251 height 26
click at [881, 136] on link "My Notes" at bounding box center [884, 139] width 83 height 34
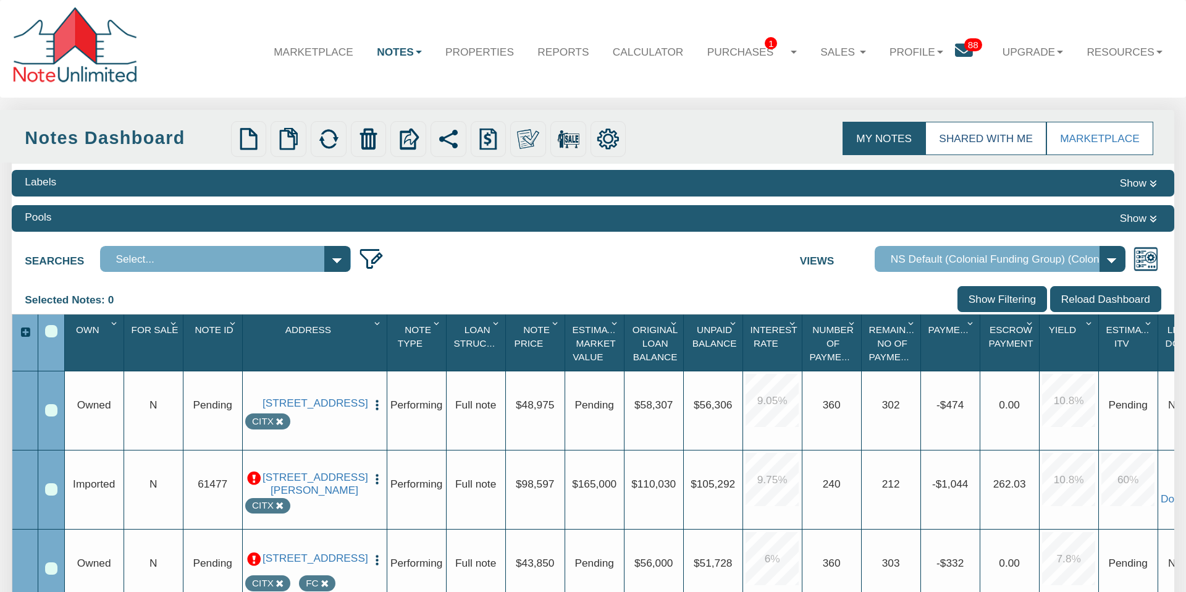
click at [974, 136] on link "Shared with Me" at bounding box center [985, 139] width 121 height 34
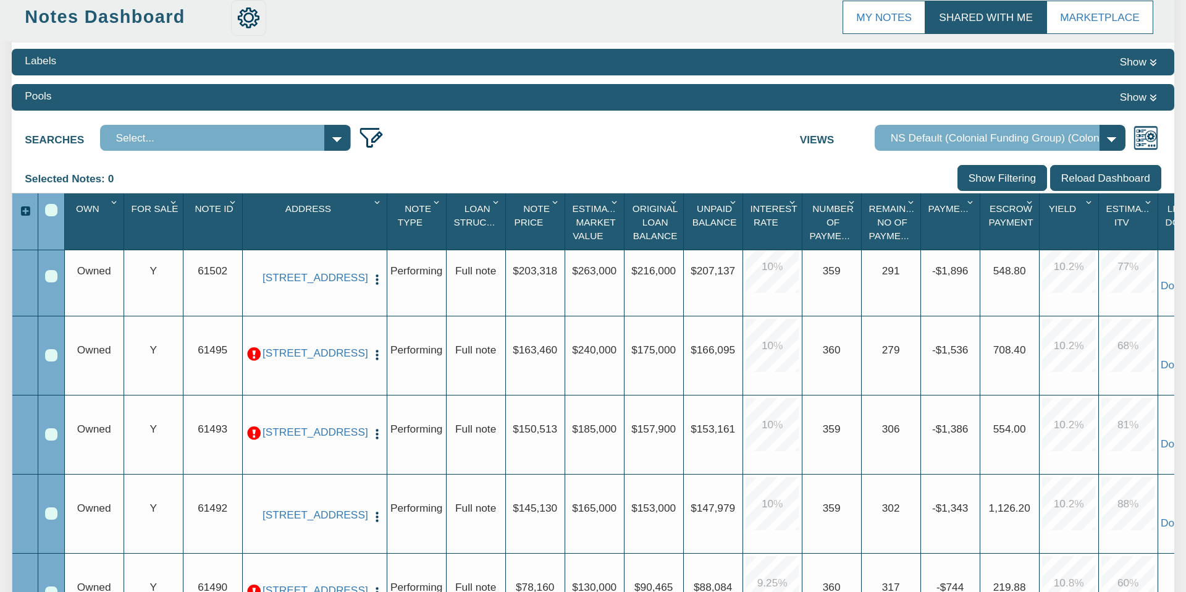
scroll to position [130, 0]
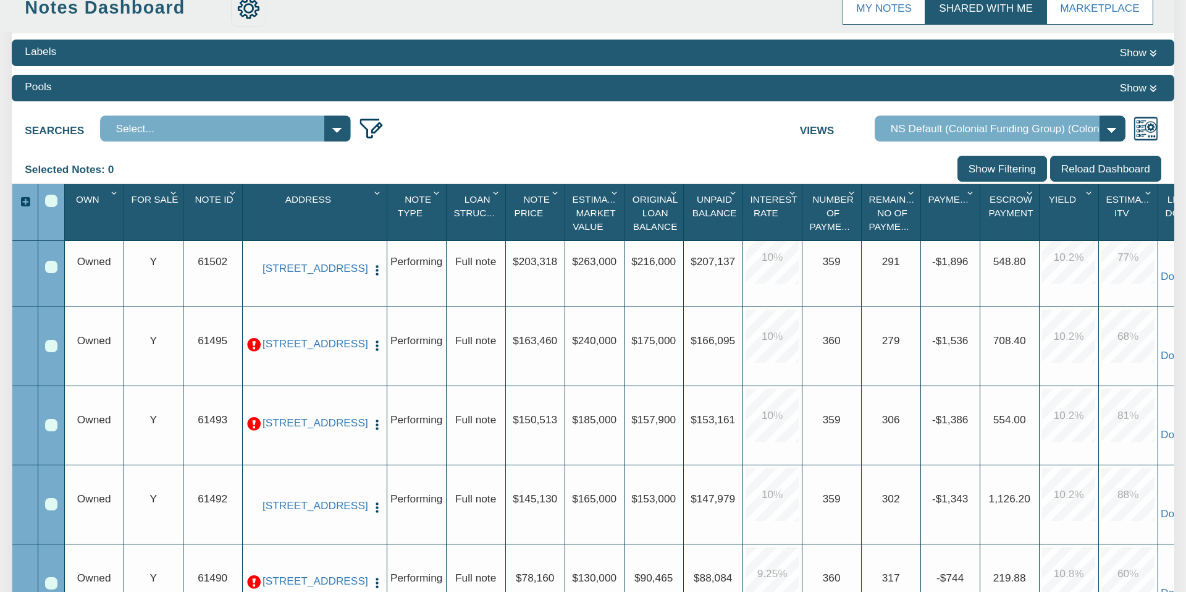
drag, startPoint x: 389, startPoint y: 364, endPoint x: 381, endPoint y: 355, distance: 11.9
click at [384, 307] on div "Upgrade Owned Upgrade Y Upgrade 61495 7118 Heron, Houston, TX, 77087 View Delet…" at bounding box center [641, 307] width 1153 height 0
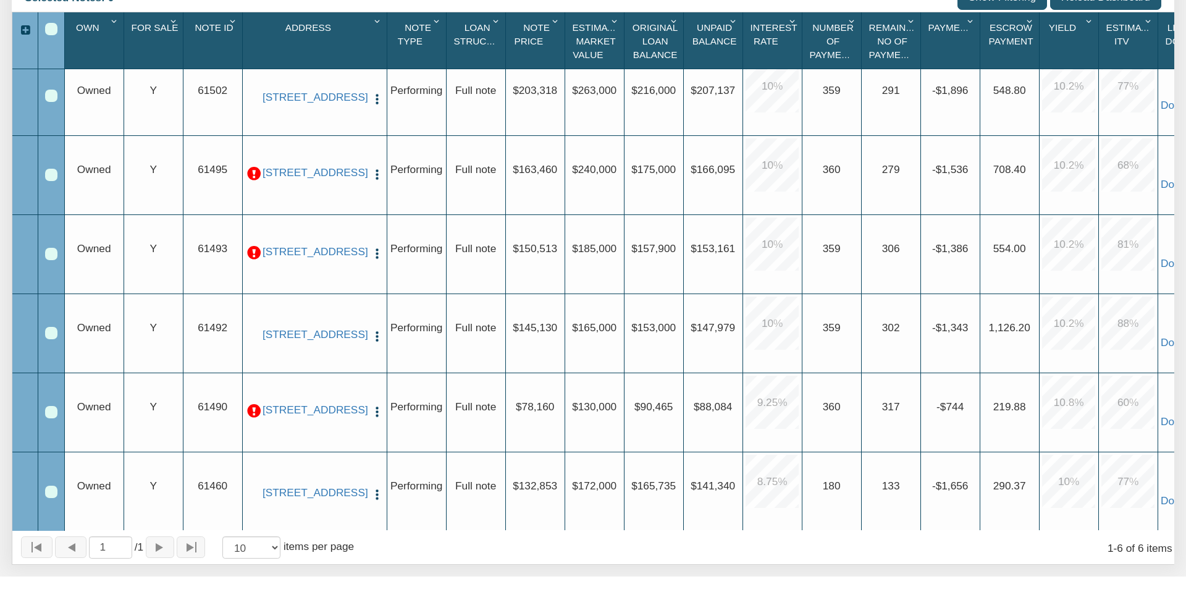
scroll to position [0, 0]
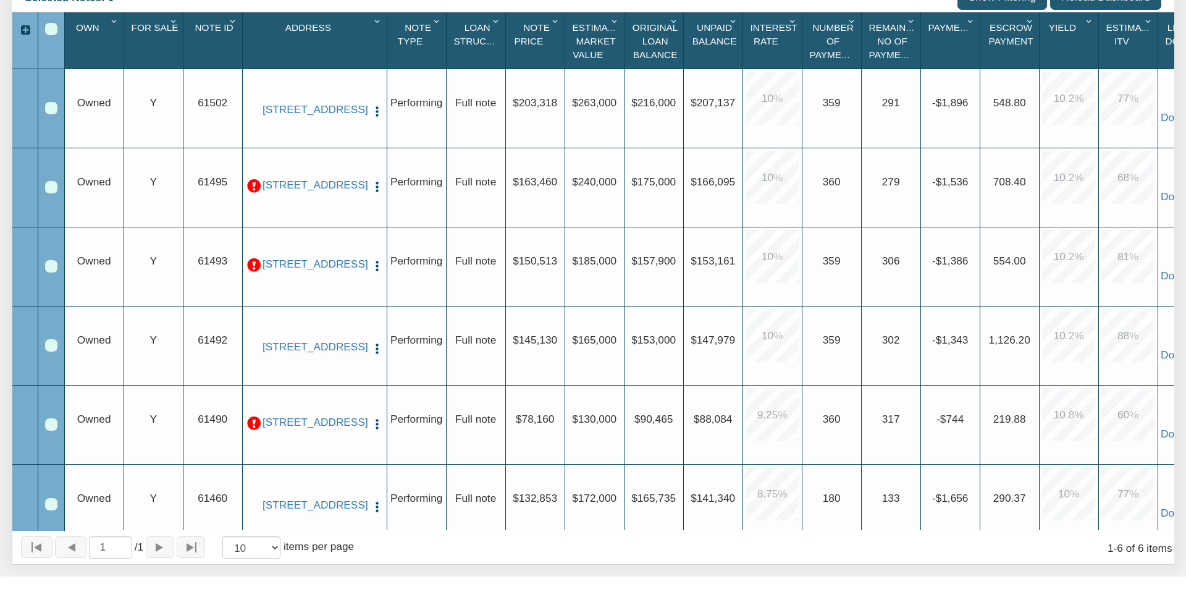
click at [351, 214] on div "7118 Heron, Houston, TX, 77087 View Delete Exit Strategy Payments Payment Histo…" at bounding box center [314, 190] width 139 height 79
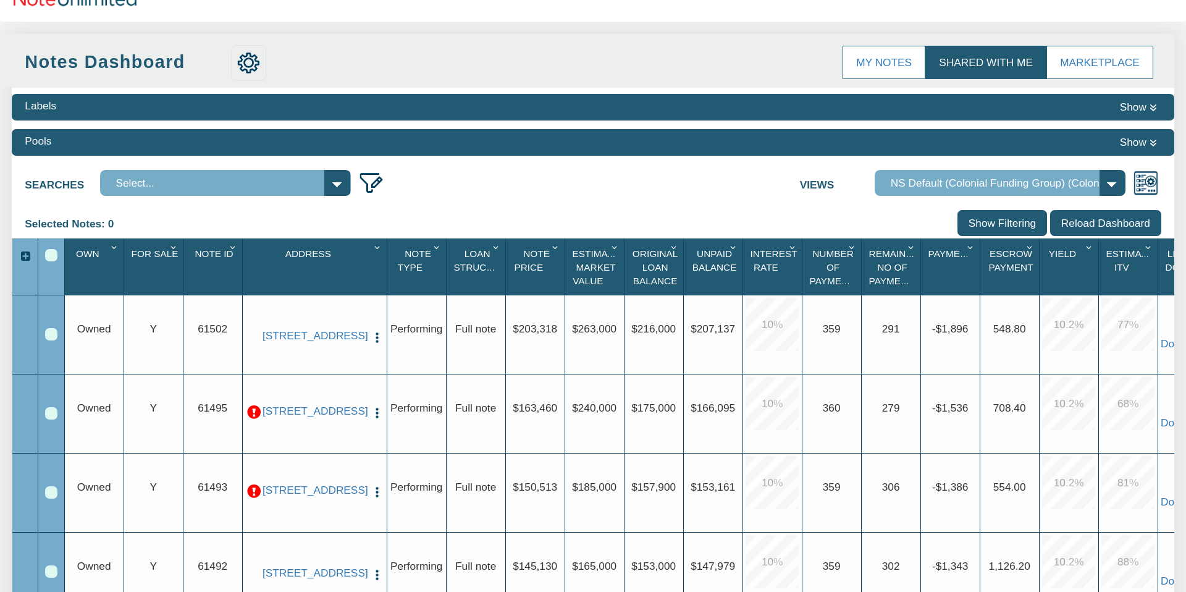
scroll to position [75, 0]
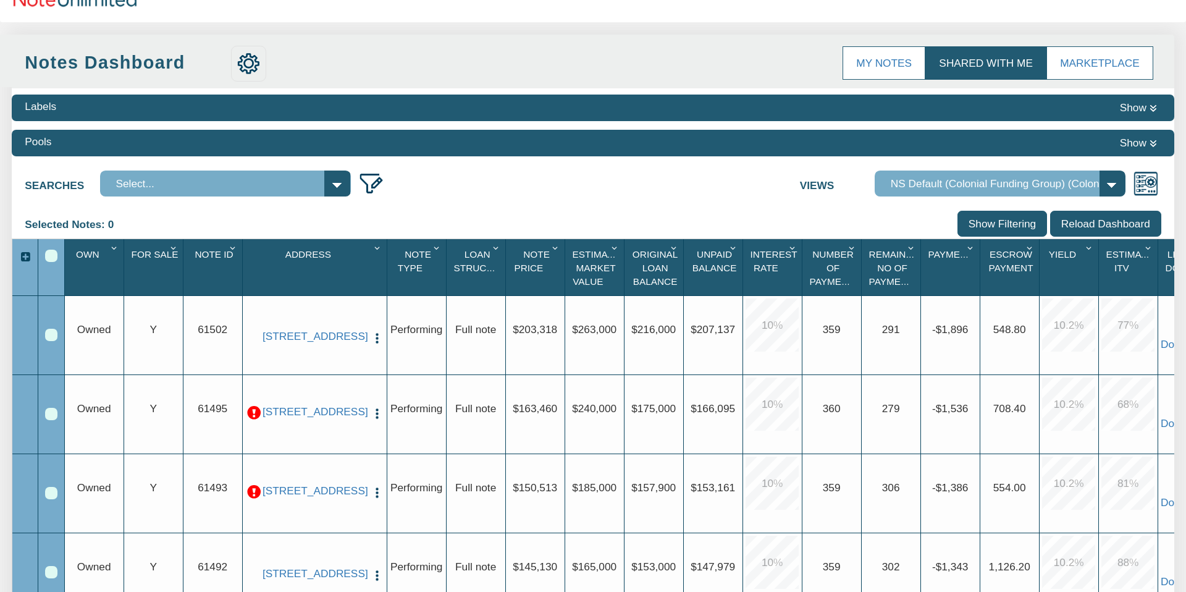
click at [980, 64] on link "Shared with Me" at bounding box center [985, 63] width 121 height 34
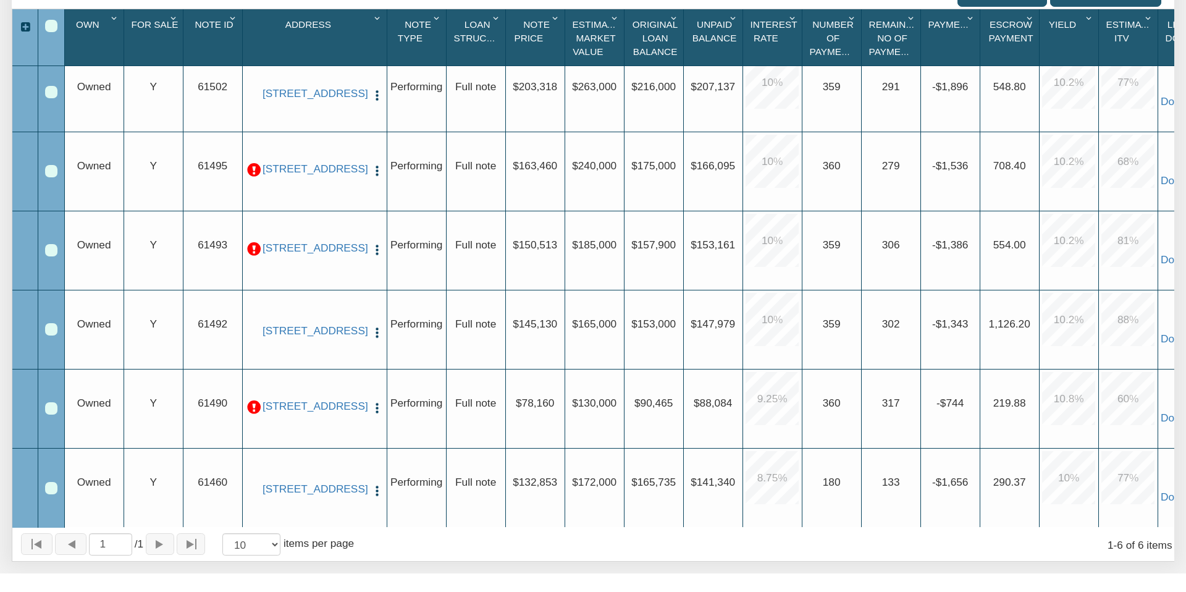
scroll to position [0, 5]
